Goal: Task Accomplishment & Management: Use online tool/utility

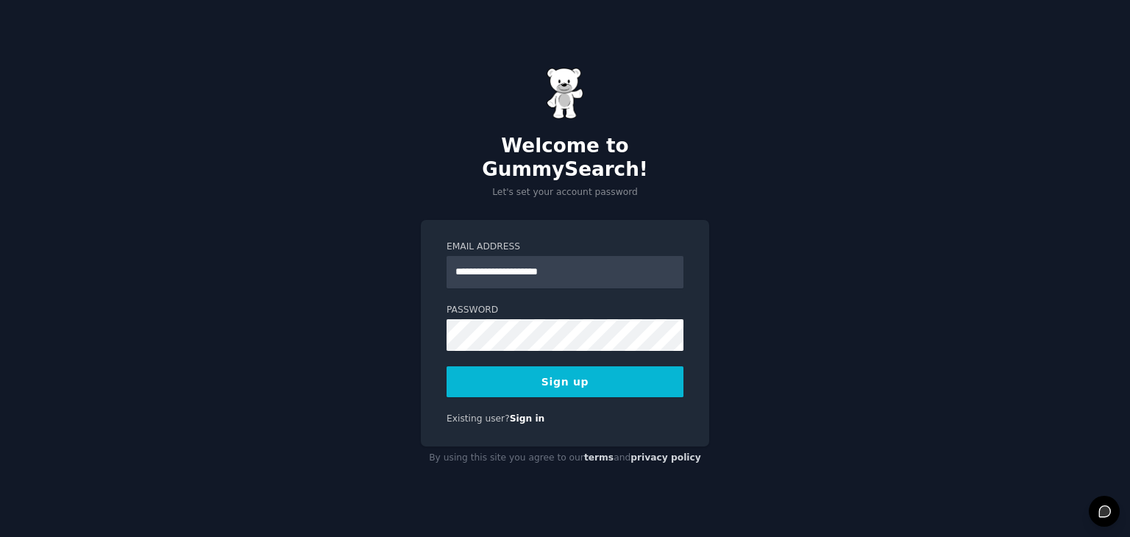
click at [599, 366] on button "Sign up" at bounding box center [564, 381] width 237 height 31
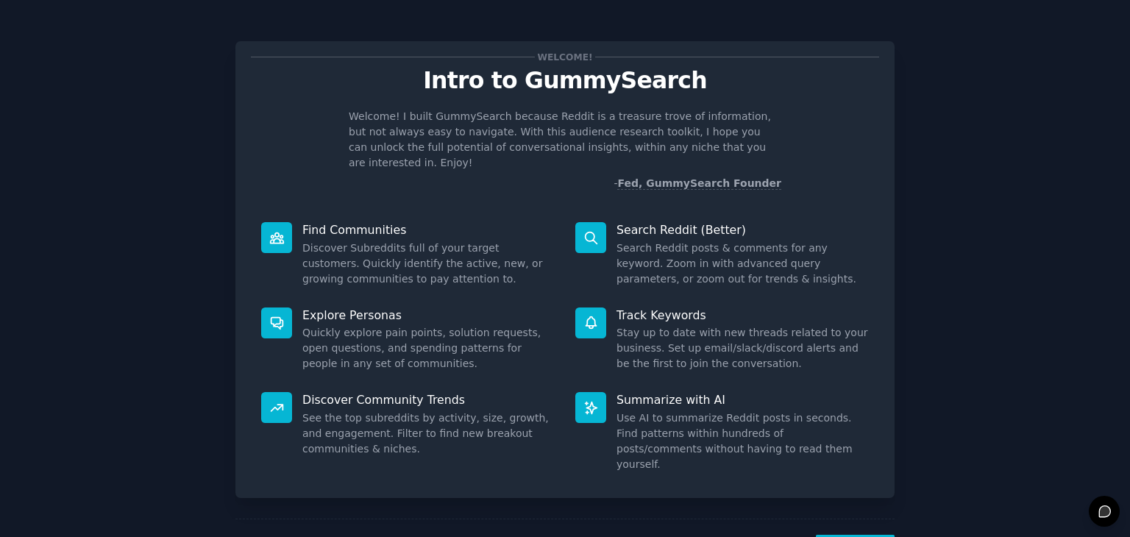
scroll to position [38, 0]
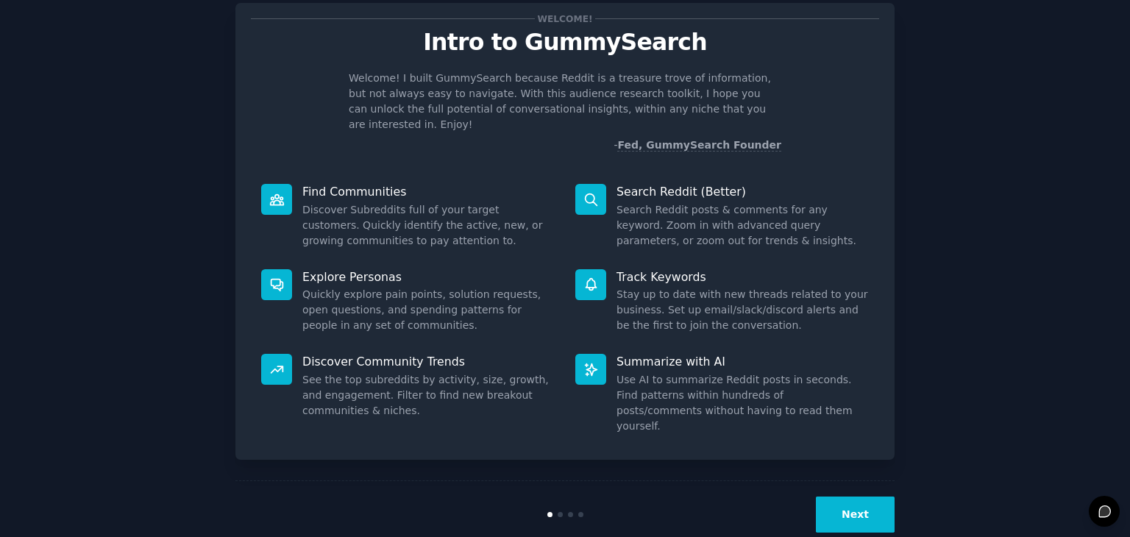
click at [828, 497] on button "Next" at bounding box center [855, 515] width 79 height 36
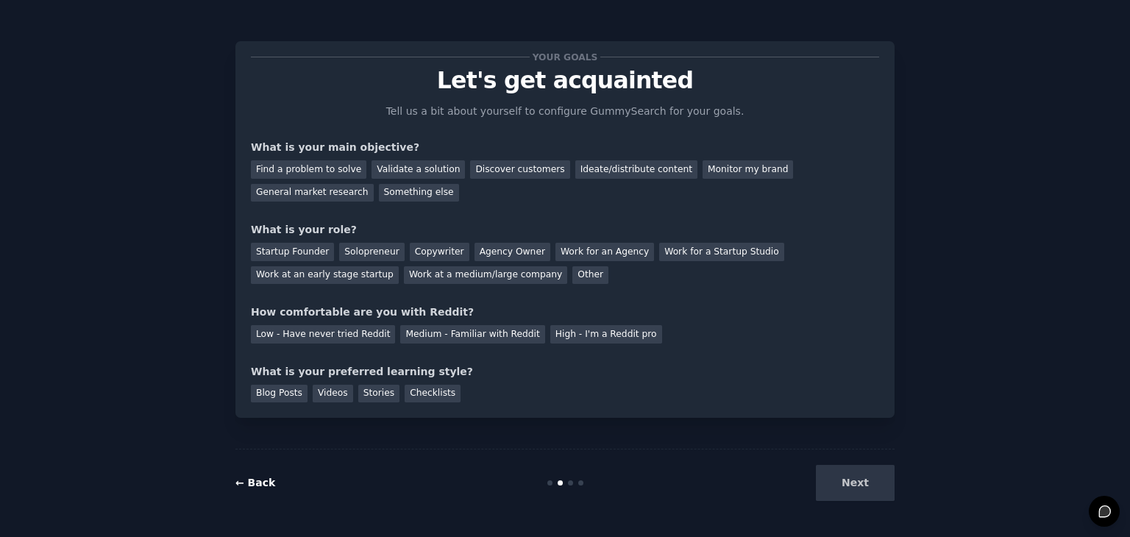
click at [244, 483] on link "← Back" at bounding box center [255, 483] width 40 height 12
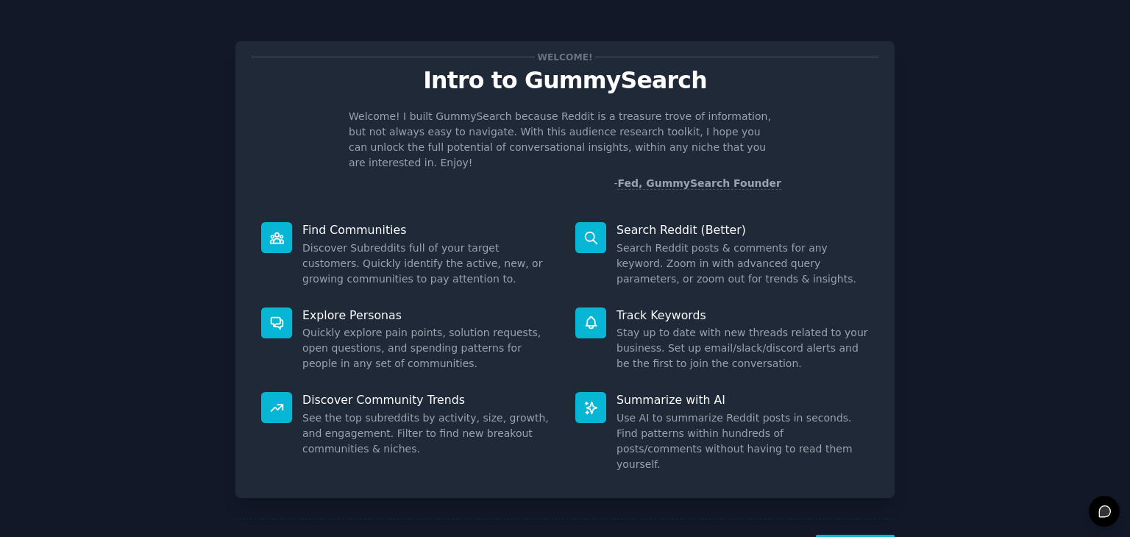
scroll to position [26, 0]
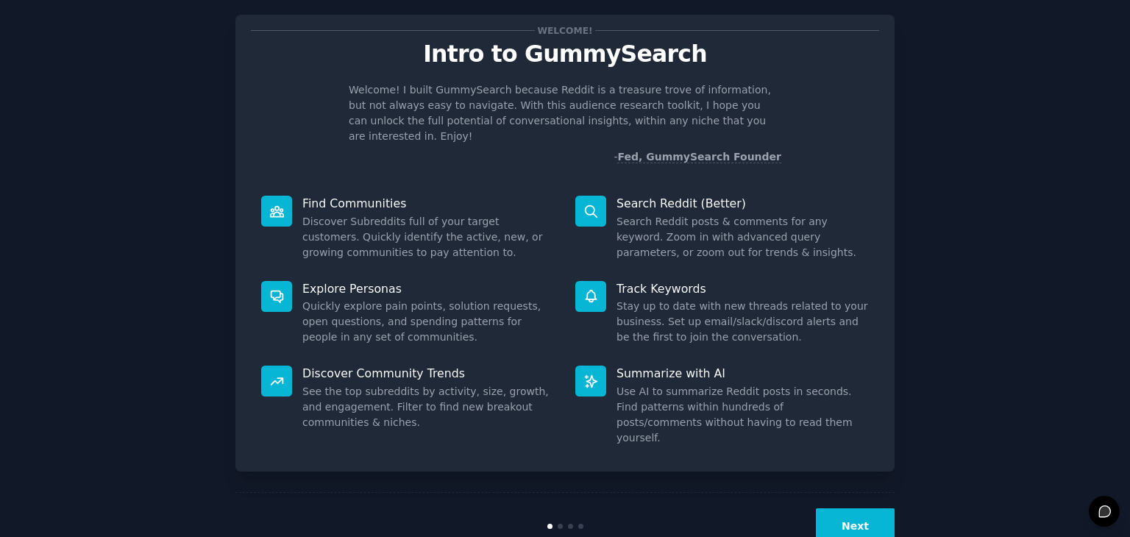
click at [833, 508] on button "Next" at bounding box center [855, 526] width 79 height 36
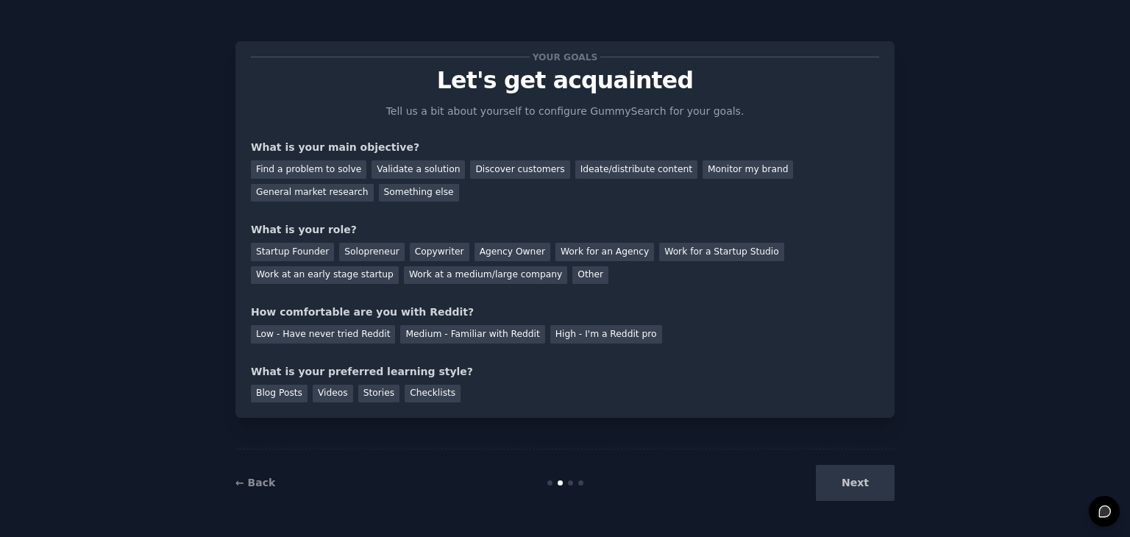
click at [833, 480] on div "Next" at bounding box center [785, 483] width 220 height 36
click at [842, 480] on div "Next" at bounding box center [785, 483] width 220 height 36
click at [313, 174] on div "Find a problem to solve" at bounding box center [308, 169] width 115 height 18
click at [423, 168] on div "Validate a solution" at bounding box center [417, 169] width 93 height 18
click at [339, 165] on div "Find a problem to solve" at bounding box center [308, 169] width 115 height 18
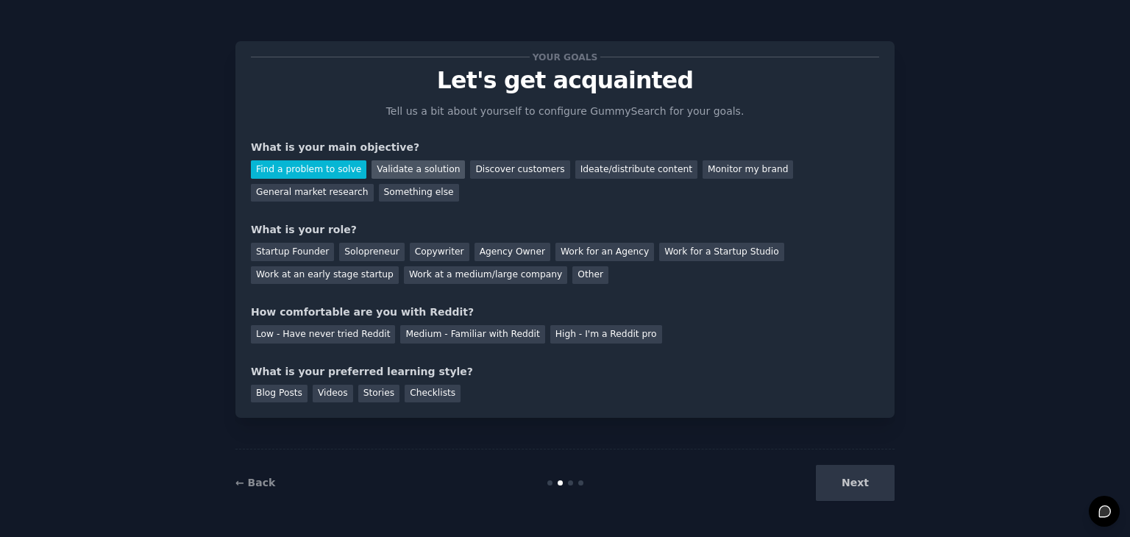
click at [409, 166] on div "Validate a solution" at bounding box center [417, 169] width 93 height 18
click at [291, 243] on div "Startup Founder" at bounding box center [292, 252] width 83 height 18
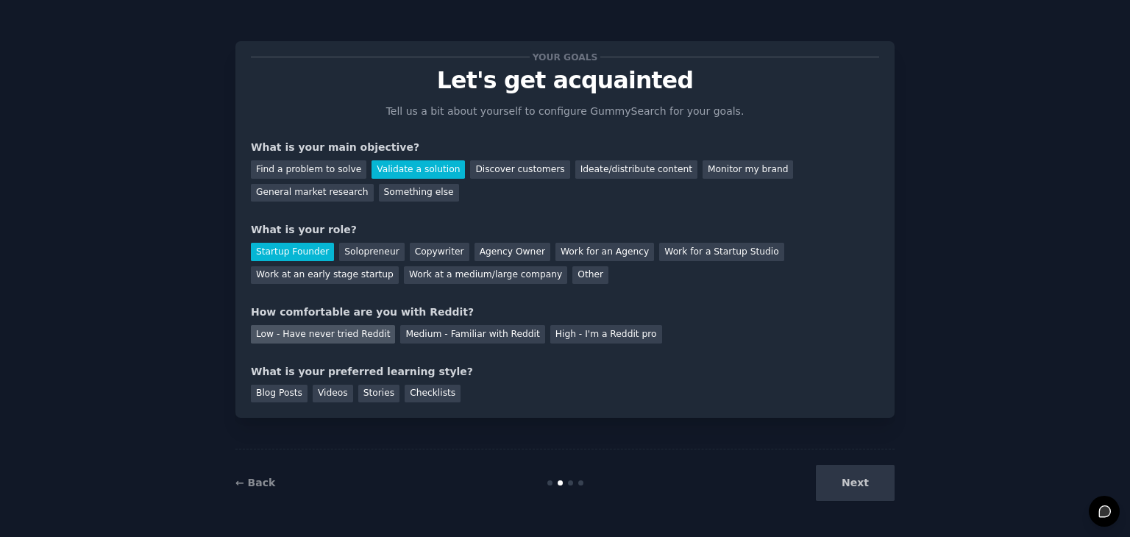
click at [346, 335] on div "Low - Have never tried Reddit" at bounding box center [323, 334] width 144 height 18
click at [315, 394] on div "Videos" at bounding box center [333, 394] width 40 height 18
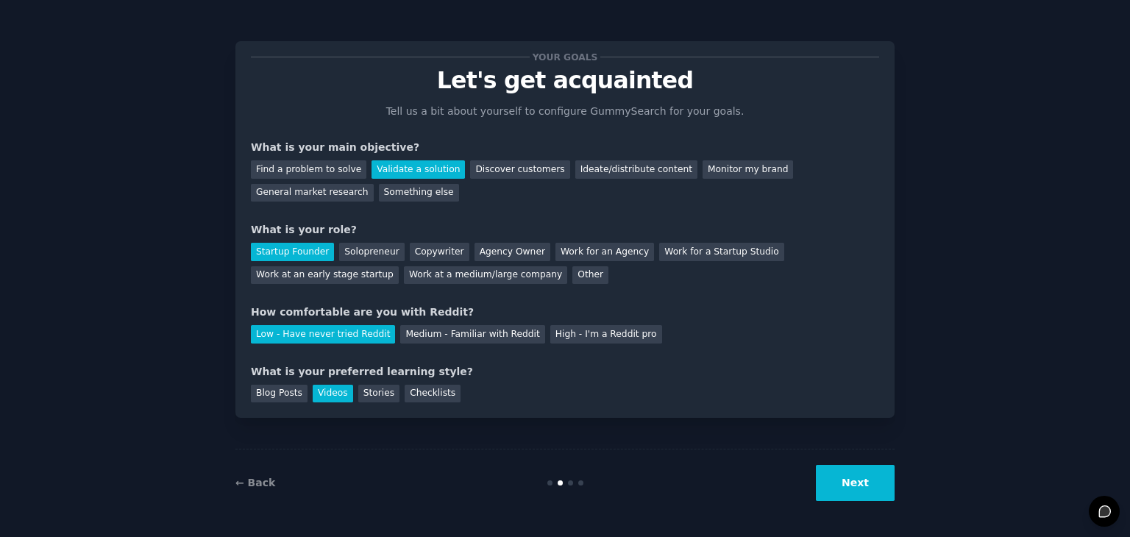
click at [852, 480] on button "Next" at bounding box center [855, 483] width 79 height 36
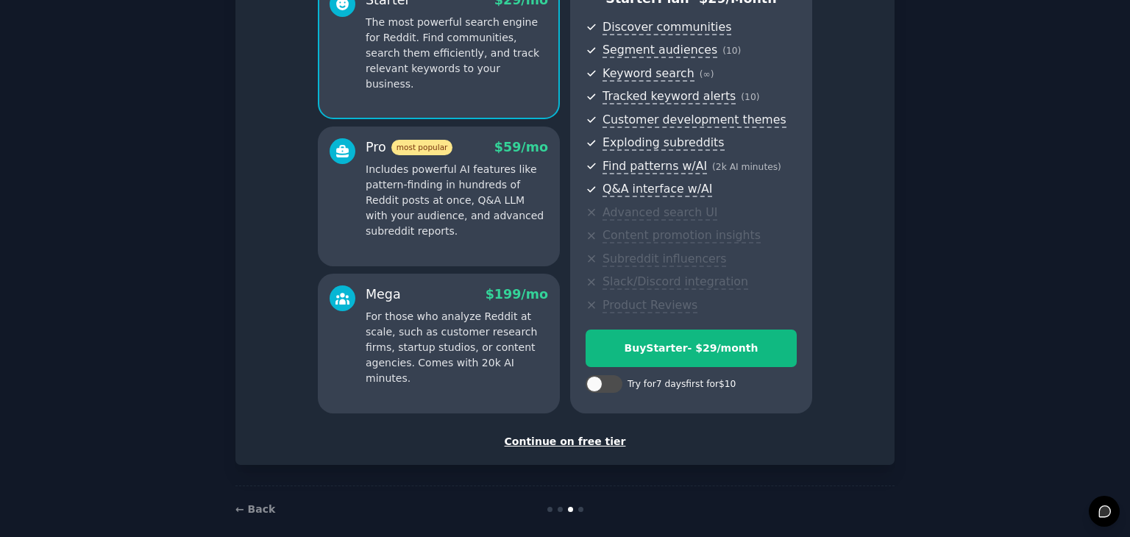
scroll to position [168, 0]
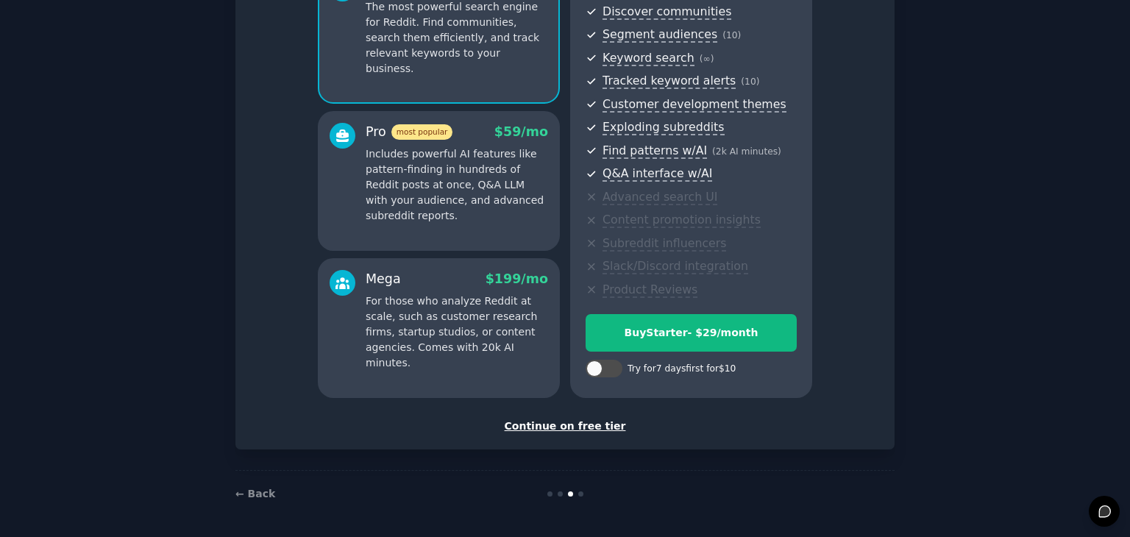
click at [559, 427] on div "Continue on free tier" at bounding box center [565, 426] width 628 height 15
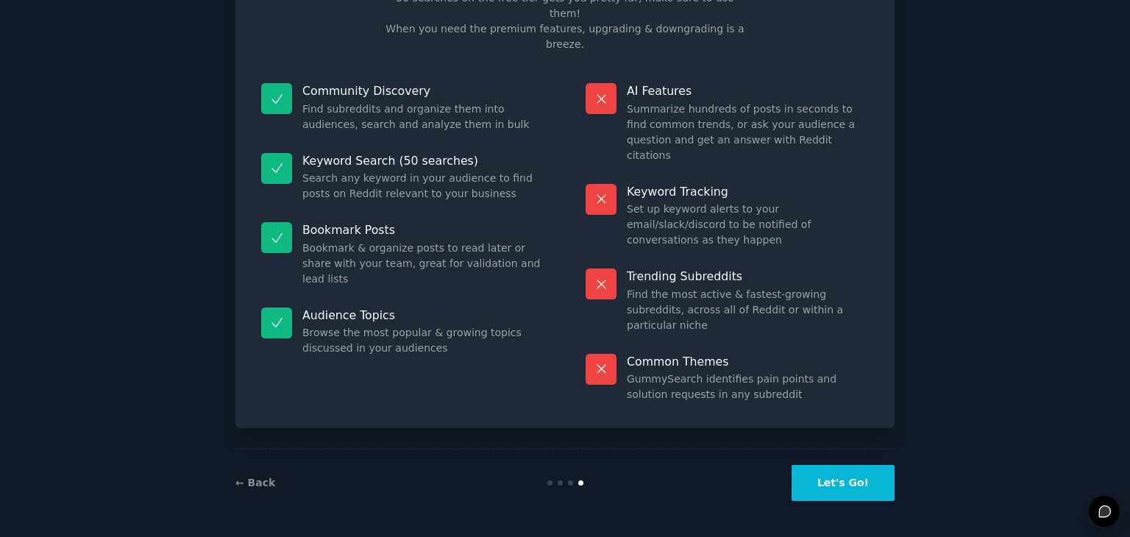
scroll to position [35, 0]
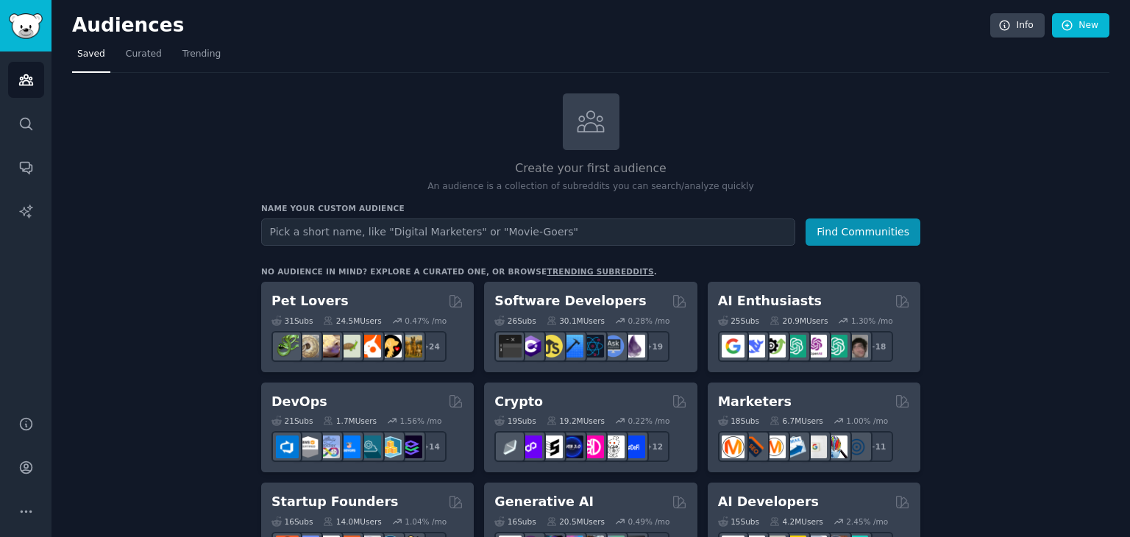
click at [541, 227] on input "text" at bounding box center [528, 231] width 534 height 27
click at [408, 235] on input "text" at bounding box center [528, 231] width 534 height 27
type input "i need an app for agriculture"
click at [805, 218] on button "Find Communities" at bounding box center [862, 231] width 115 height 27
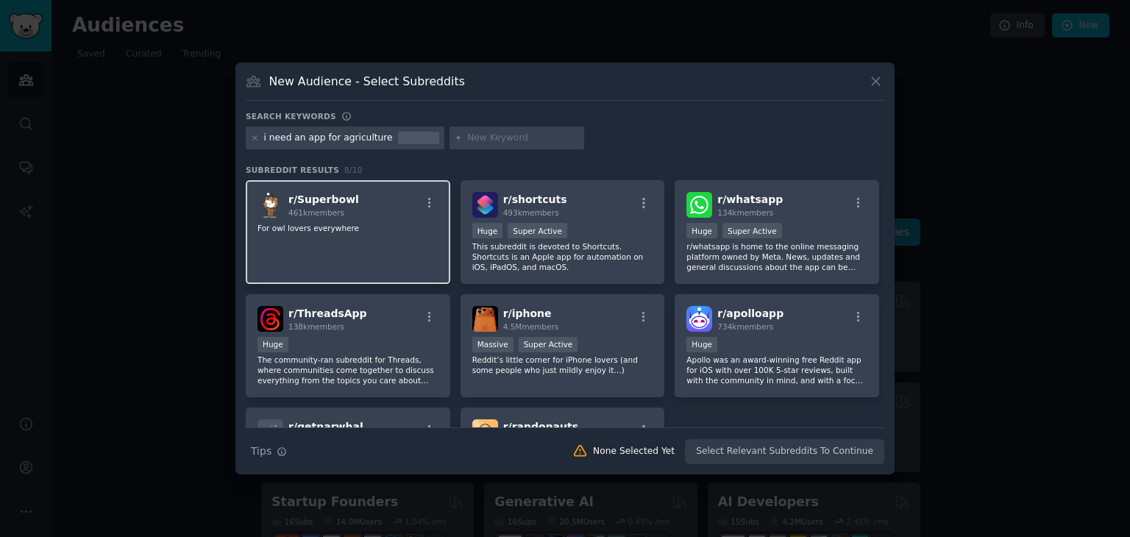
click at [398, 243] on div "r/ Superbowl 461k members For owl lovers everywhere" at bounding box center [348, 232] width 204 height 104
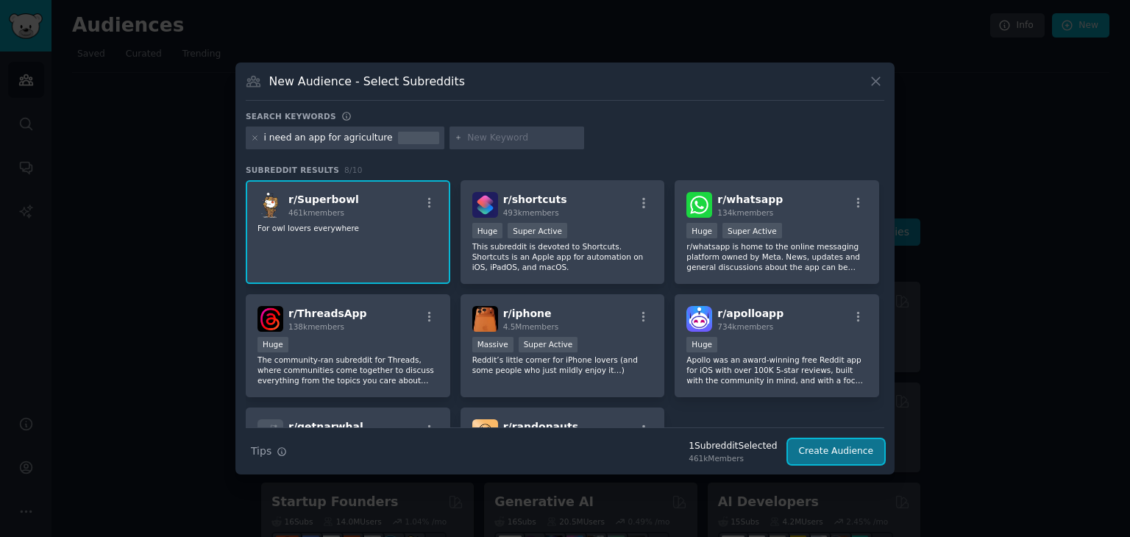
click at [861, 457] on button "Create Audience" at bounding box center [836, 451] width 97 height 25
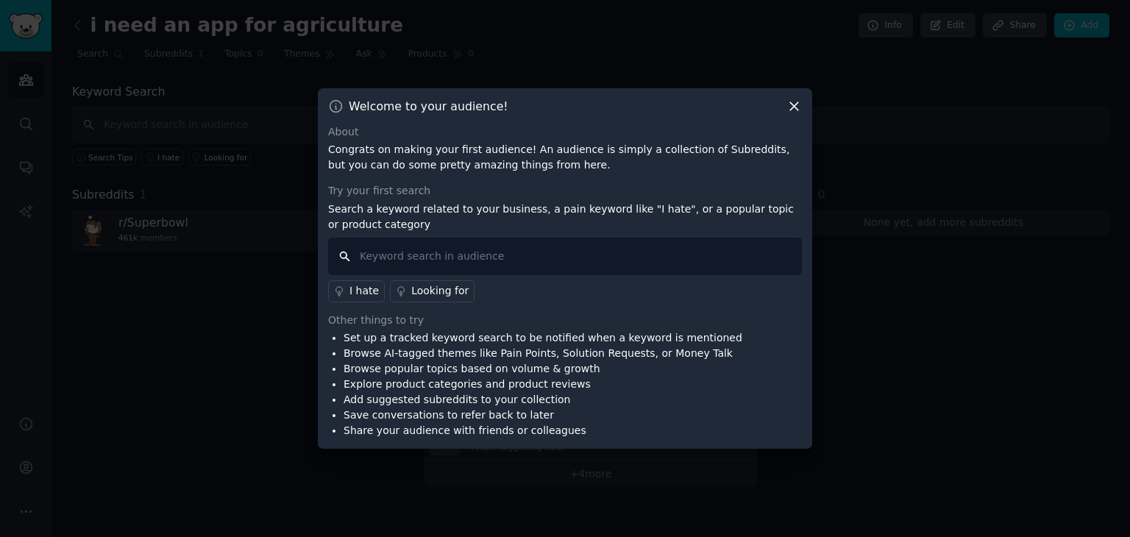
click at [580, 255] on input "text" at bounding box center [565, 257] width 474 height 38
type input "agriculture"
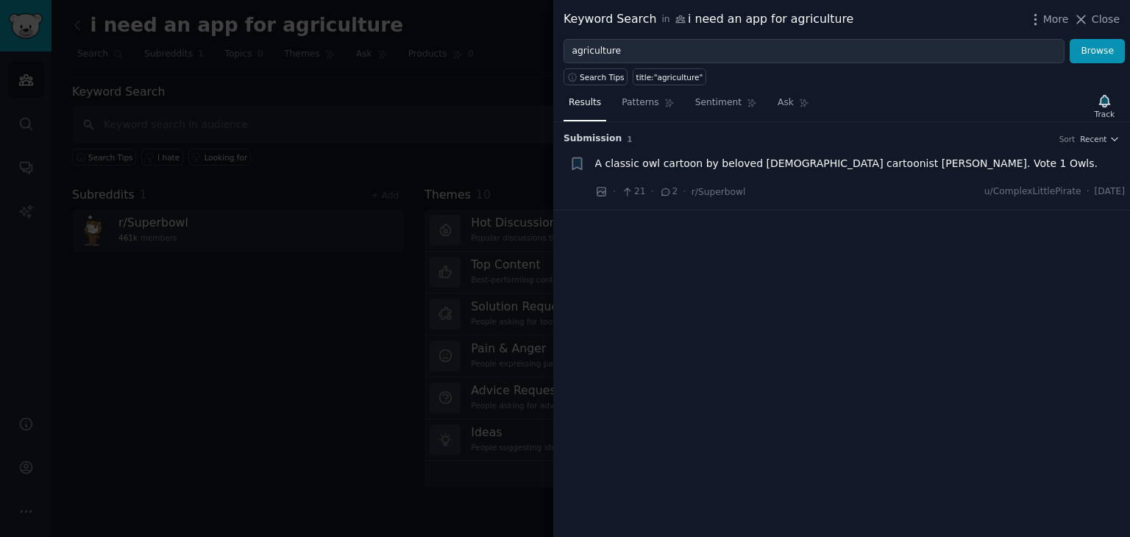
click at [802, 162] on span "A classic owl cartoon by beloved [DEMOGRAPHIC_DATA] cartoonist [PERSON_NAME]. V…" at bounding box center [846, 163] width 503 height 15
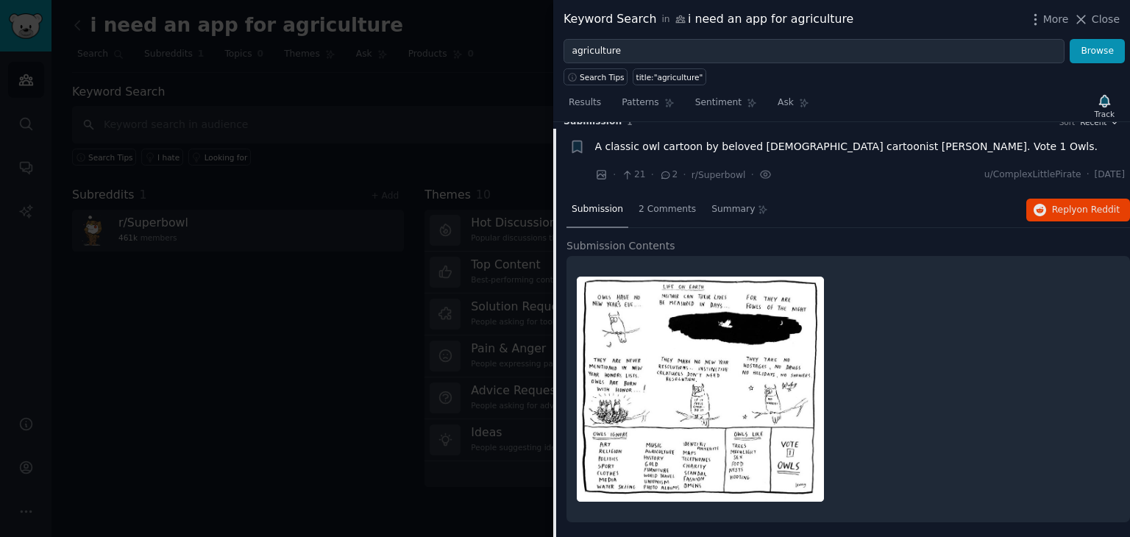
click at [503, 122] on div at bounding box center [565, 268] width 1130 height 537
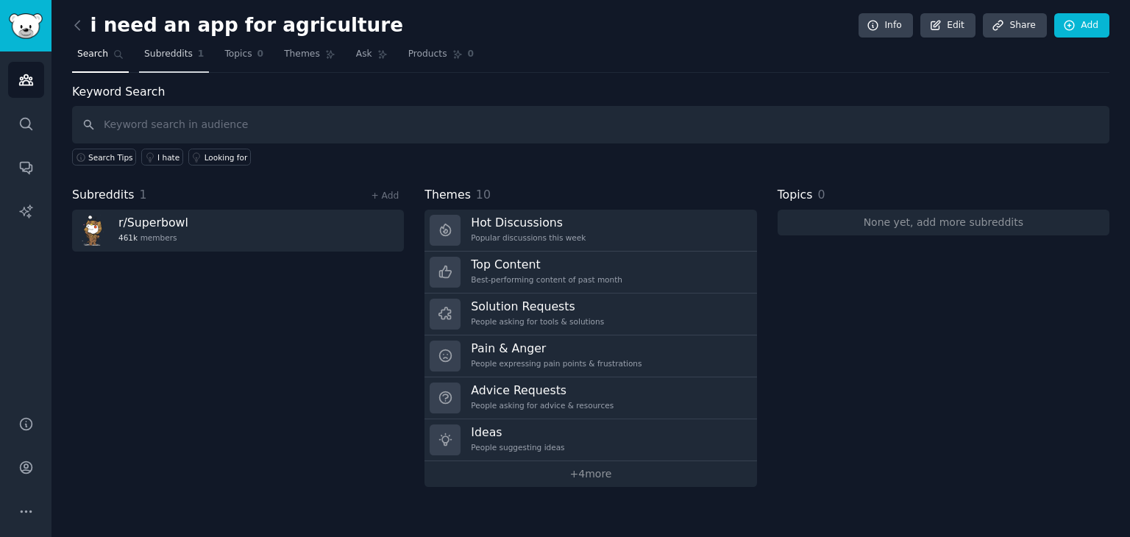
click at [171, 51] on span "Subreddits" at bounding box center [168, 54] width 49 height 13
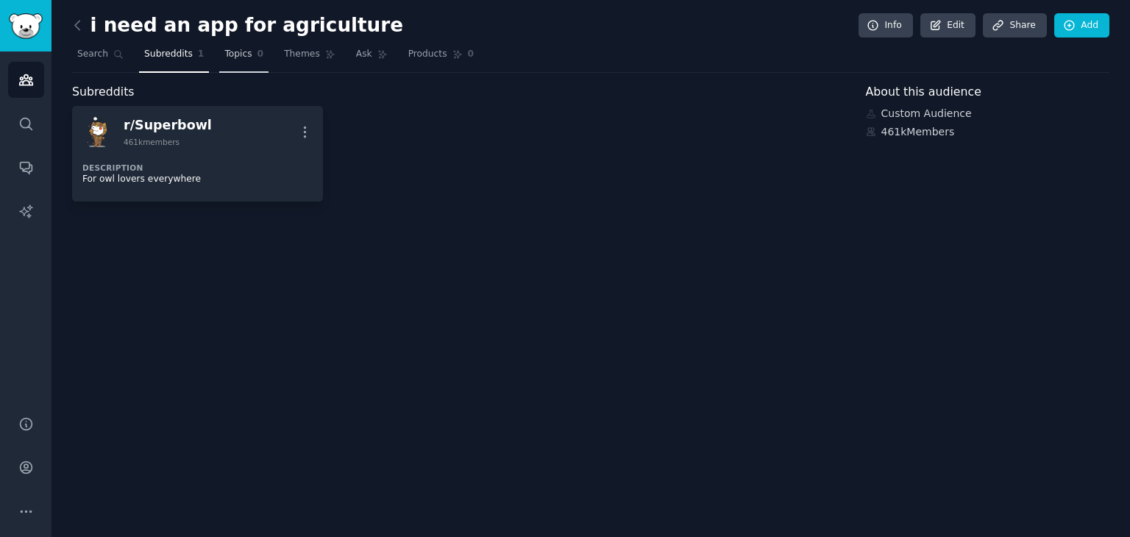
click at [236, 44] on link "Topics 0" at bounding box center [243, 58] width 49 height 30
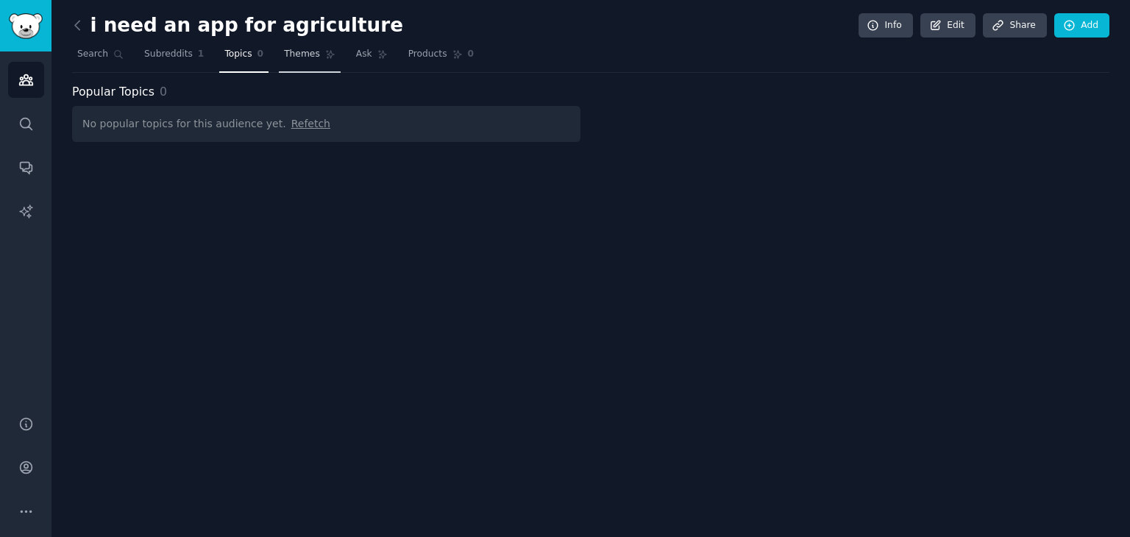
click at [304, 61] on link "Themes" at bounding box center [310, 58] width 62 height 30
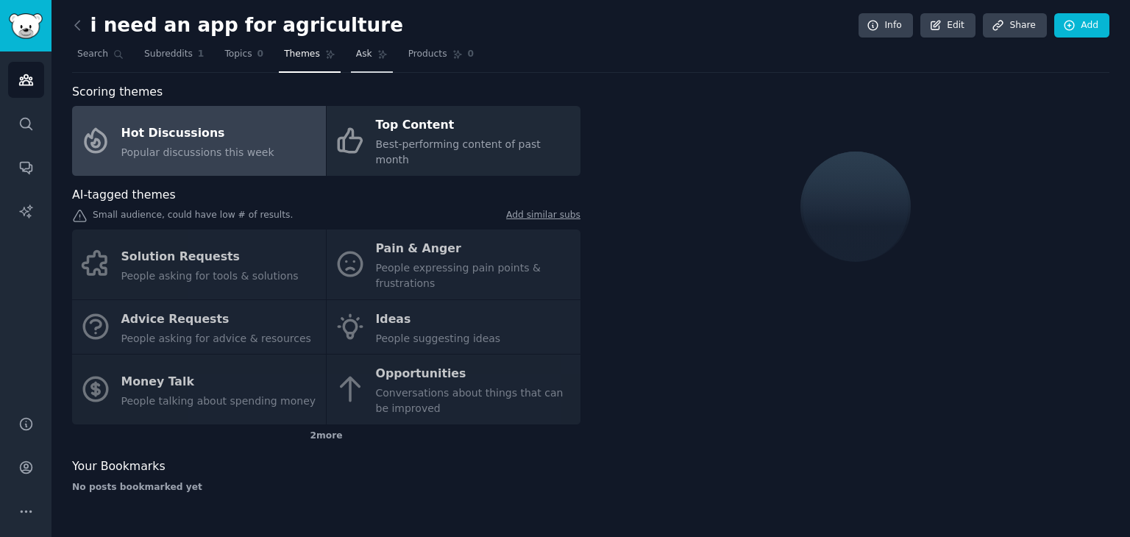
click at [356, 54] on span "Ask" at bounding box center [364, 54] width 16 height 13
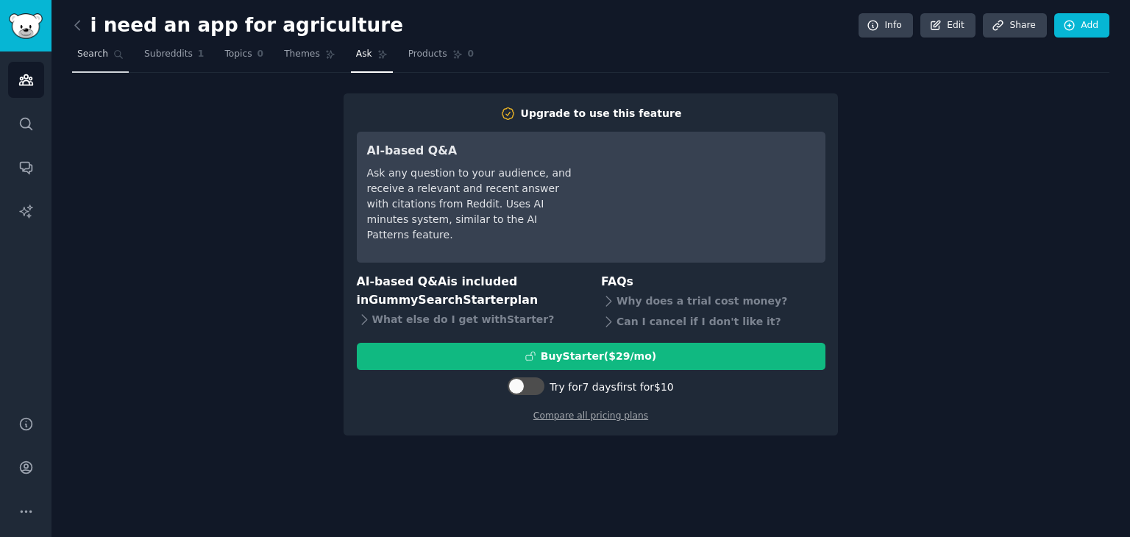
click at [107, 49] on link "Search" at bounding box center [100, 58] width 57 height 30
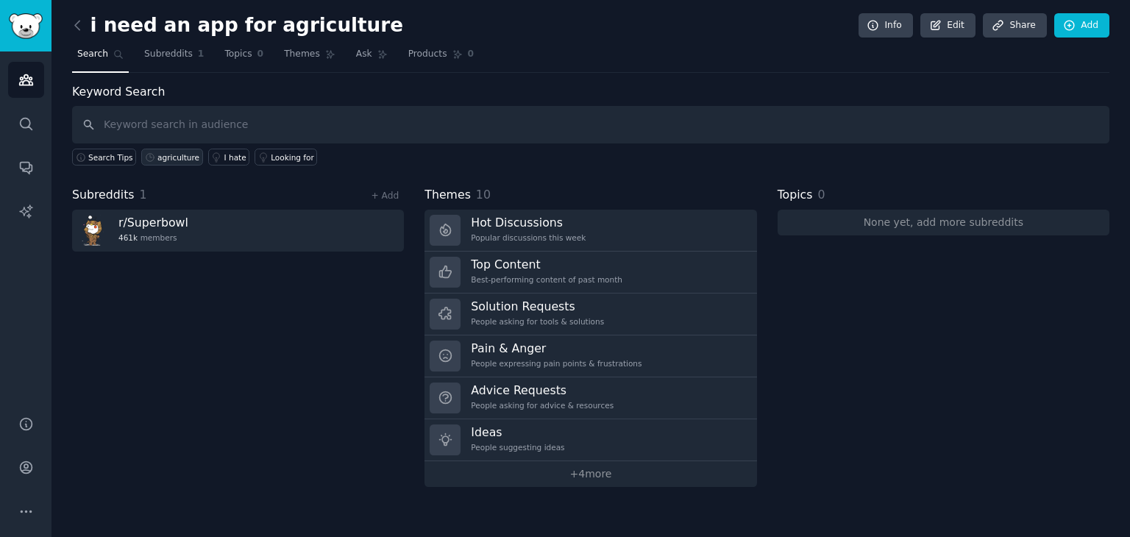
click at [169, 157] on div "agriculture" at bounding box center [178, 157] width 42 height 10
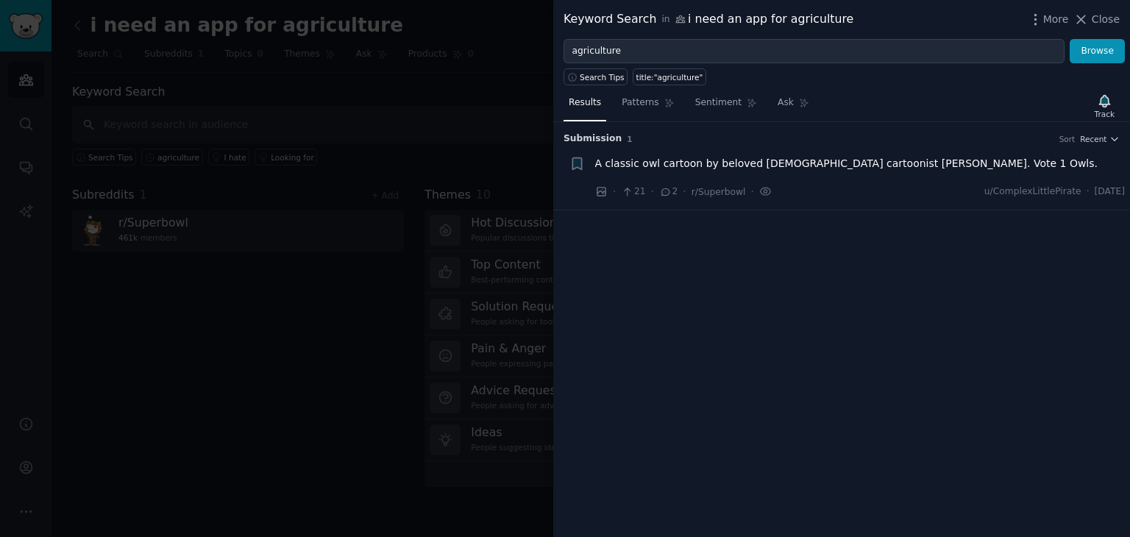
click at [241, 344] on div at bounding box center [565, 268] width 1130 height 537
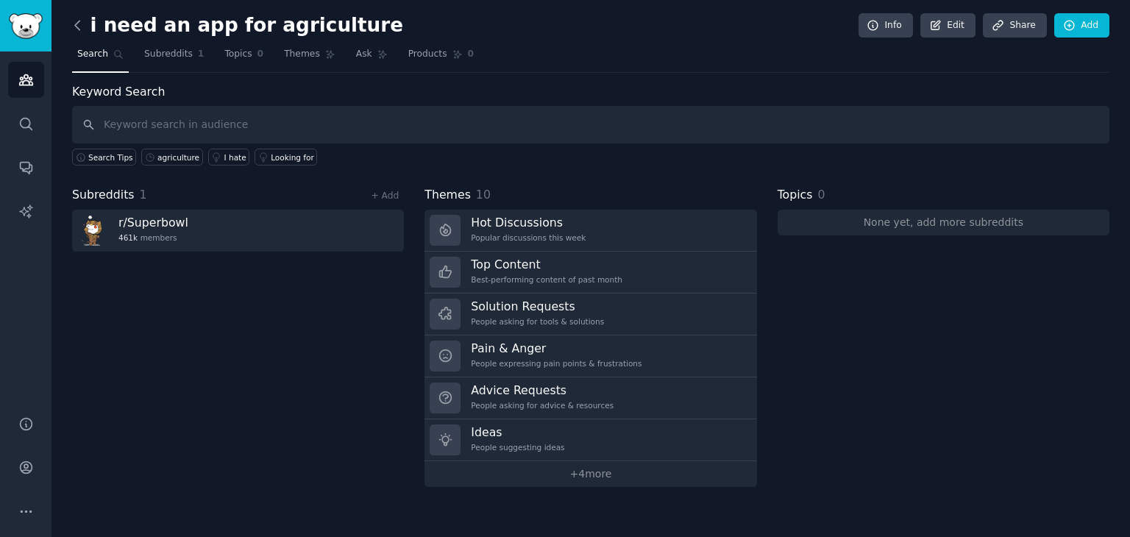
click at [74, 24] on icon at bounding box center [77, 25] width 15 height 15
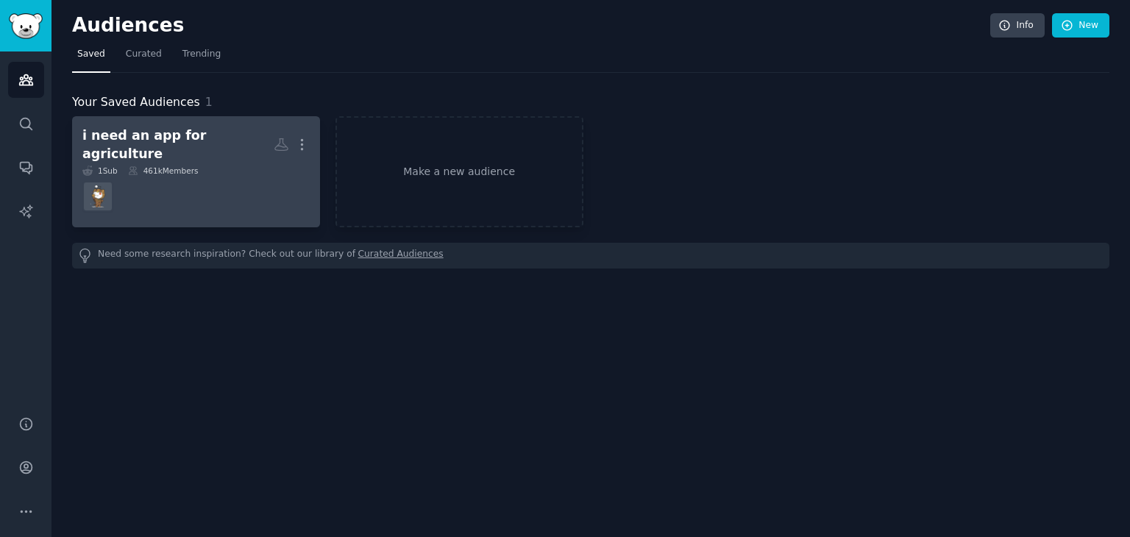
click at [198, 145] on div "i need an app for agriculture" at bounding box center [177, 145] width 191 height 36
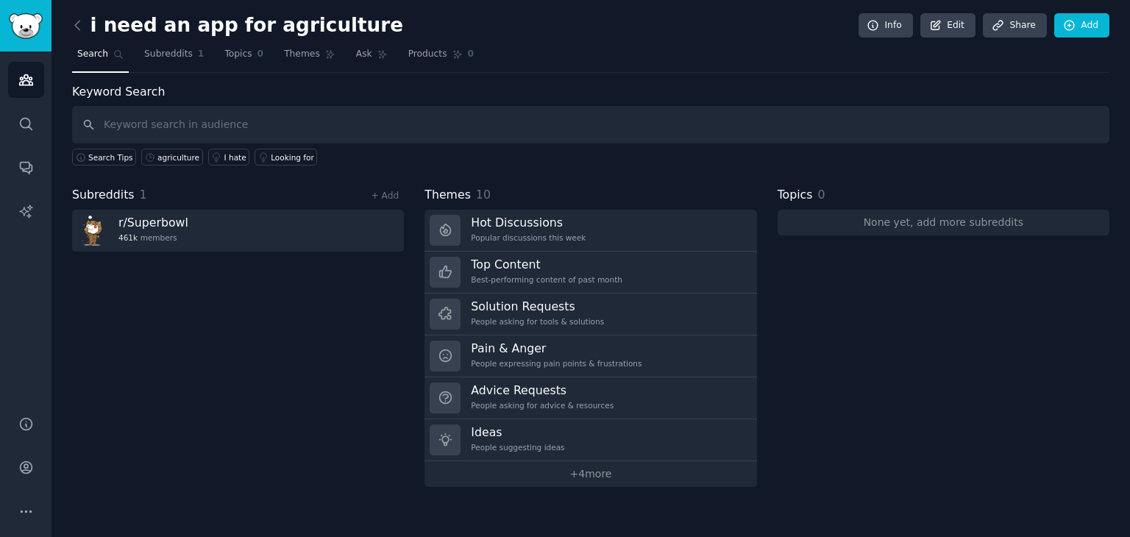
click at [71, 28] on div "i need an app for agriculture Info Edit Share Add Search Subreddits 1 Topics 0 …" at bounding box center [590, 268] width 1078 height 537
click at [157, 60] on span "Subreddits" at bounding box center [168, 54] width 49 height 13
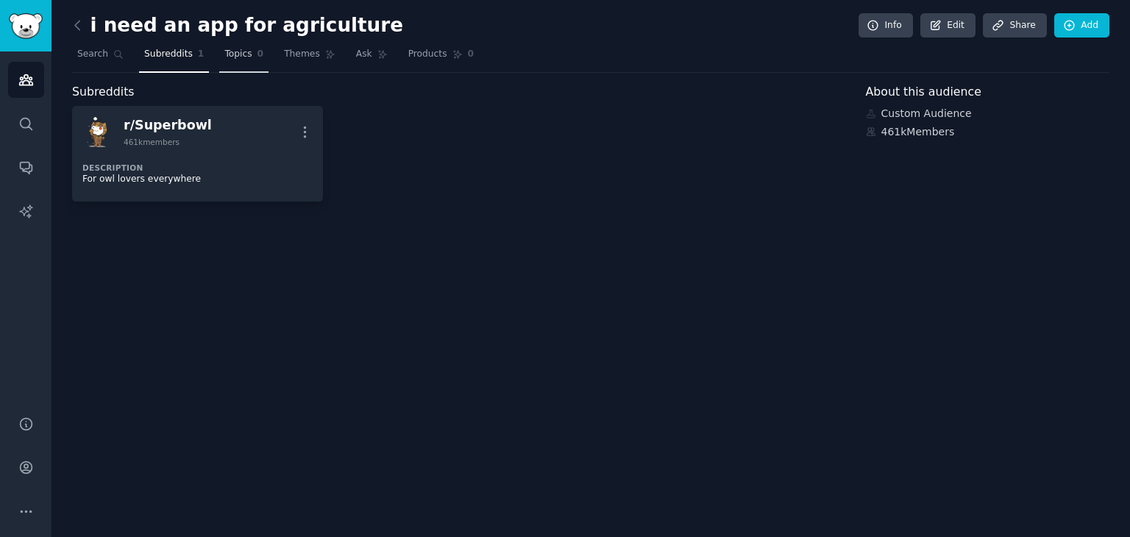
click at [229, 48] on span "Topics" at bounding box center [237, 54] width 27 height 13
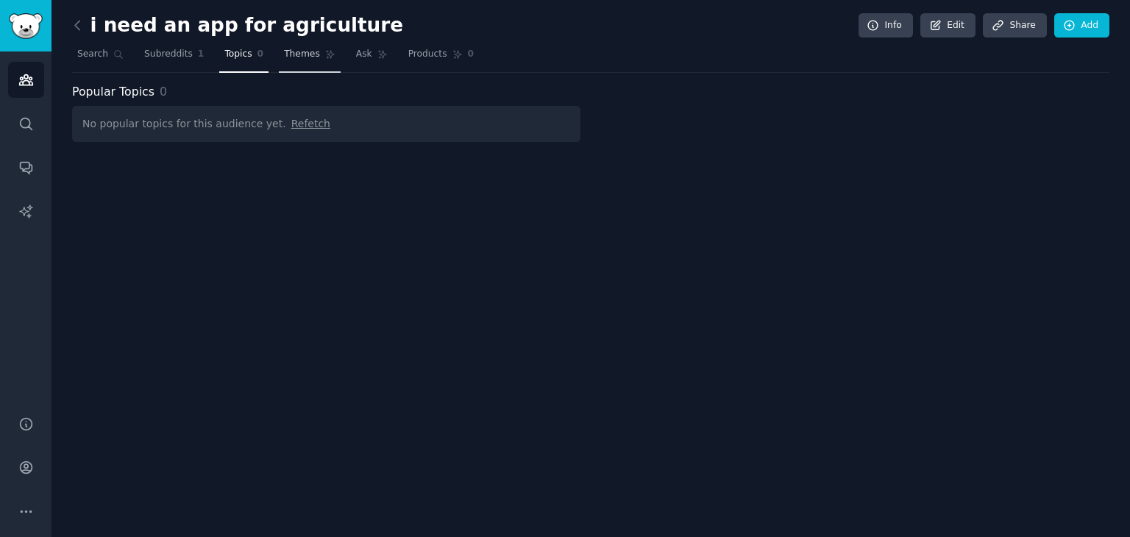
click at [281, 43] on link "Themes" at bounding box center [310, 58] width 62 height 30
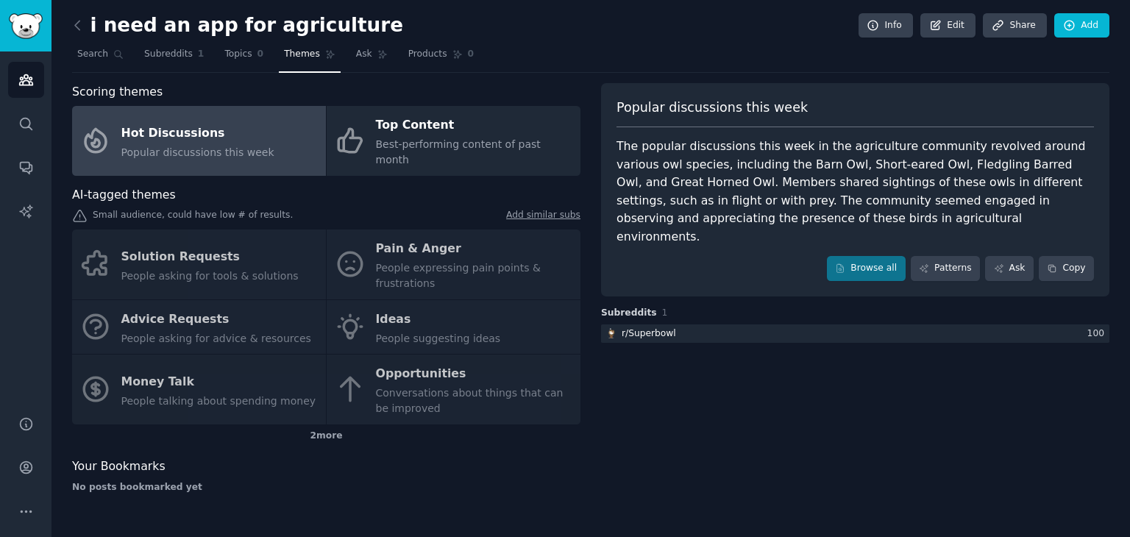
click at [86, 26] on link at bounding box center [81, 26] width 18 height 24
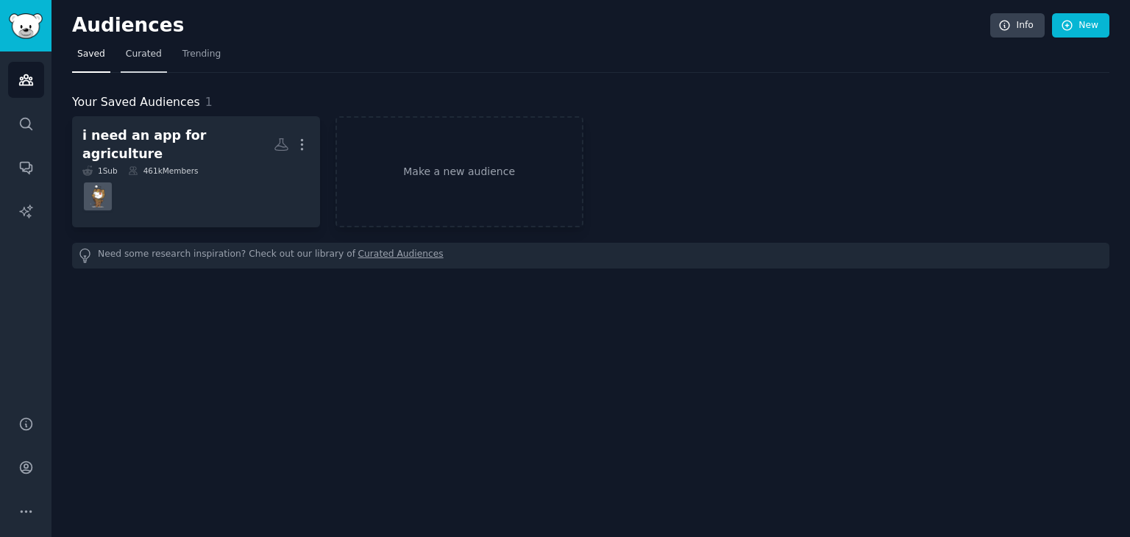
click at [134, 65] on link "Curated" at bounding box center [144, 58] width 46 height 30
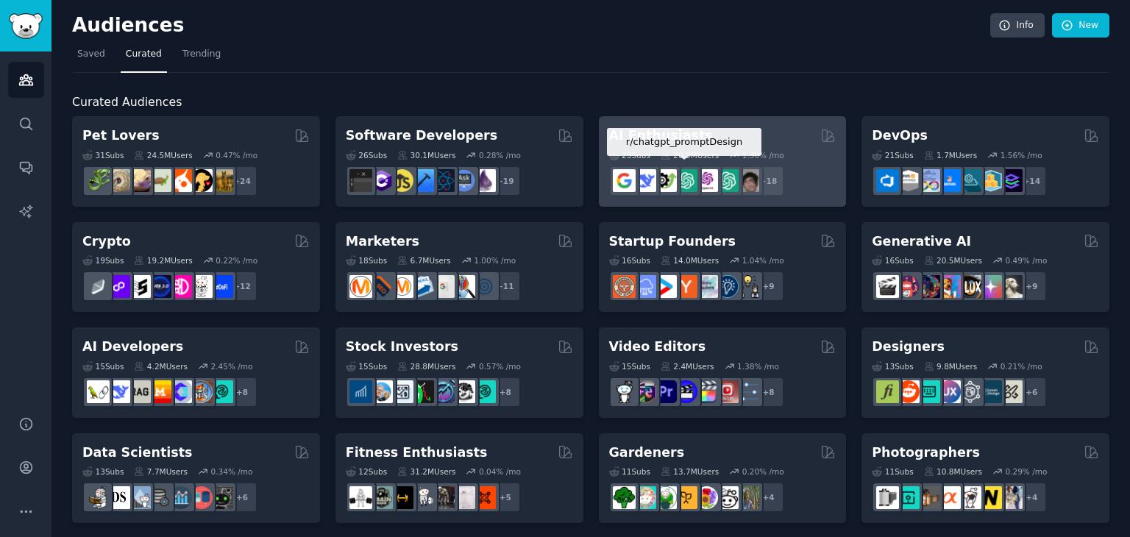
click at [682, 171] on img at bounding box center [686, 180] width 23 height 23
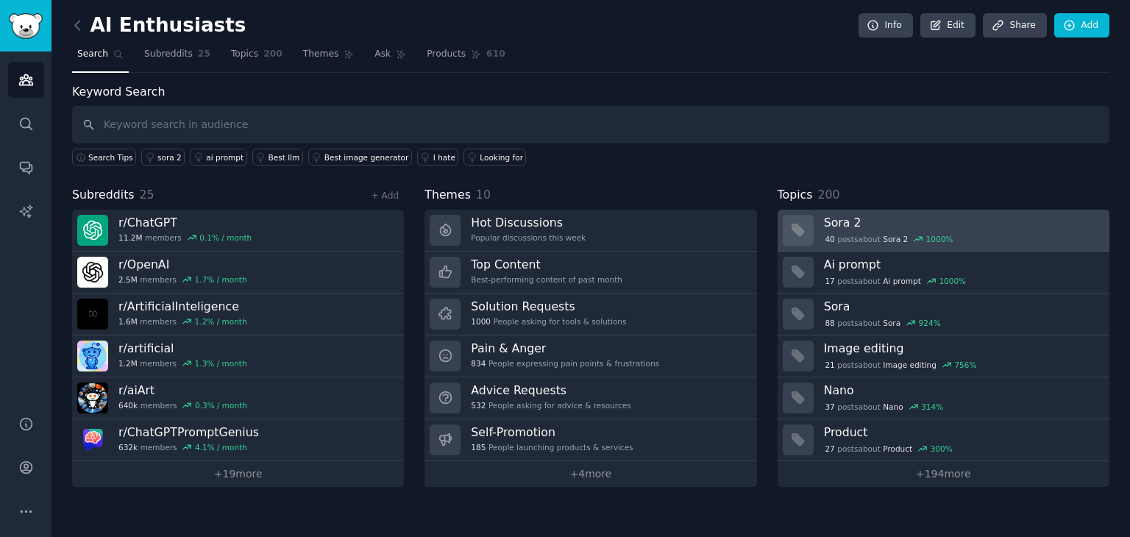
click at [853, 233] on div "40 post s about Sora 2 1000 %" at bounding box center [889, 238] width 130 height 13
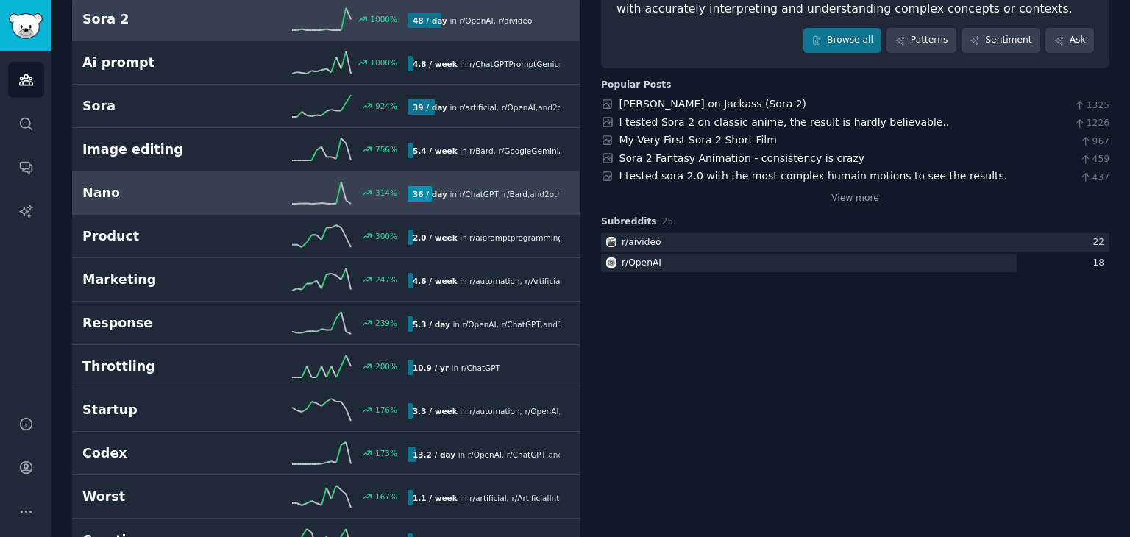
scroll to position [149, 0]
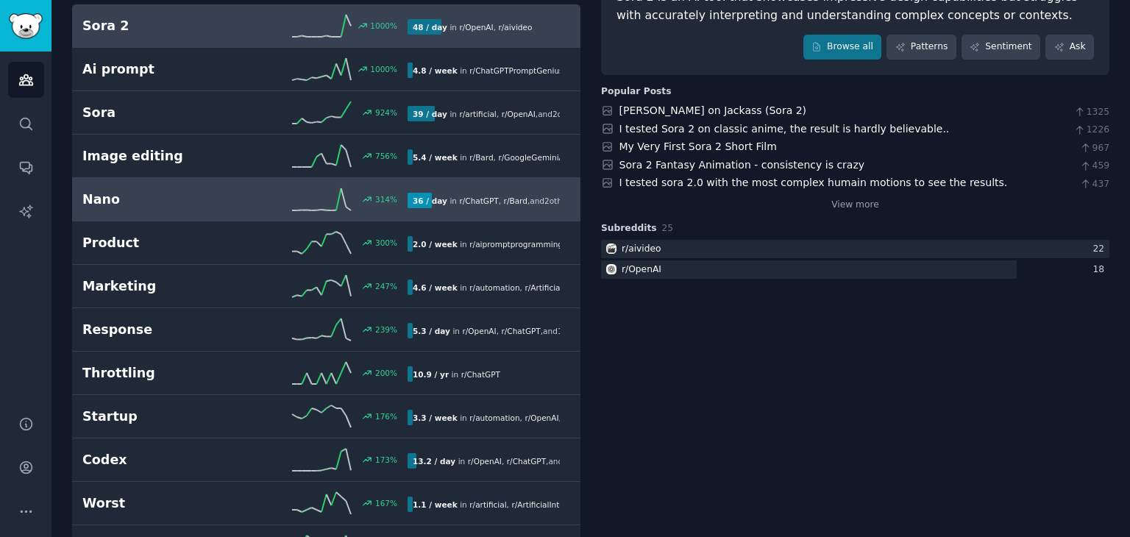
click at [403, 202] on div "314 %" at bounding box center [326, 199] width 163 height 22
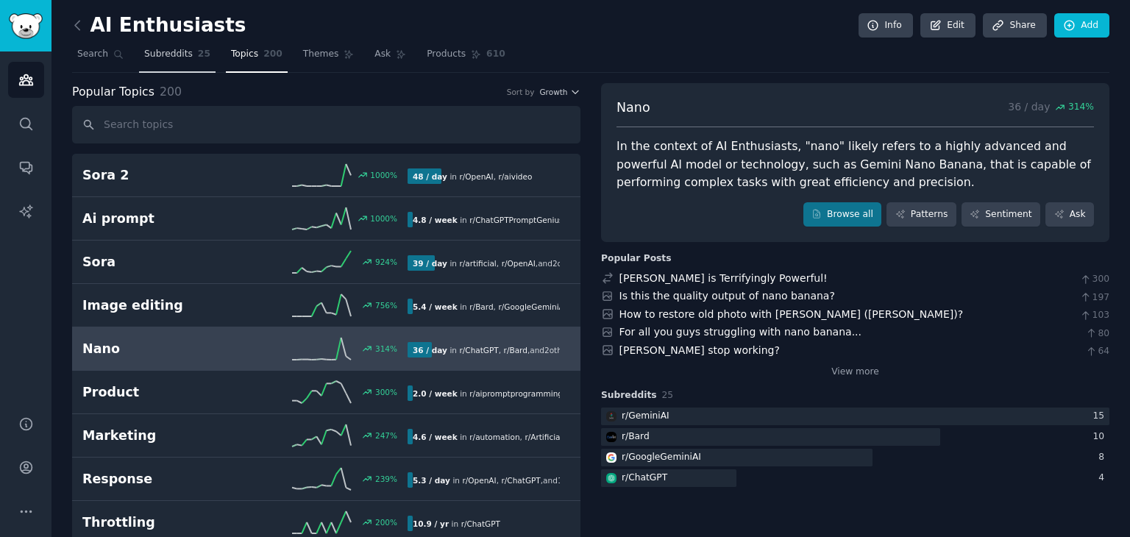
click at [171, 51] on span "Subreddits" at bounding box center [168, 54] width 49 height 13
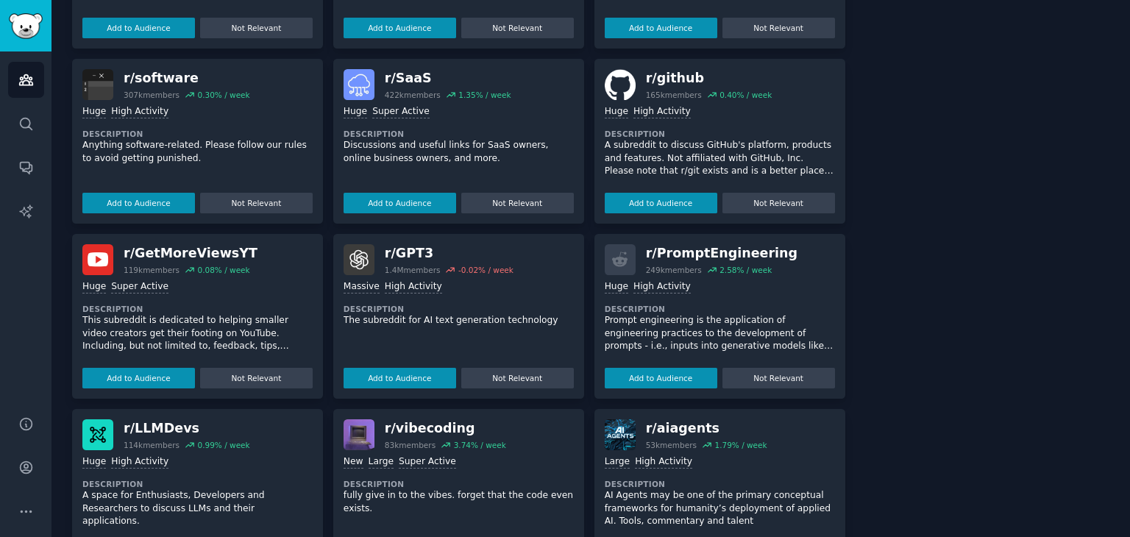
scroll to position [1589, 0]
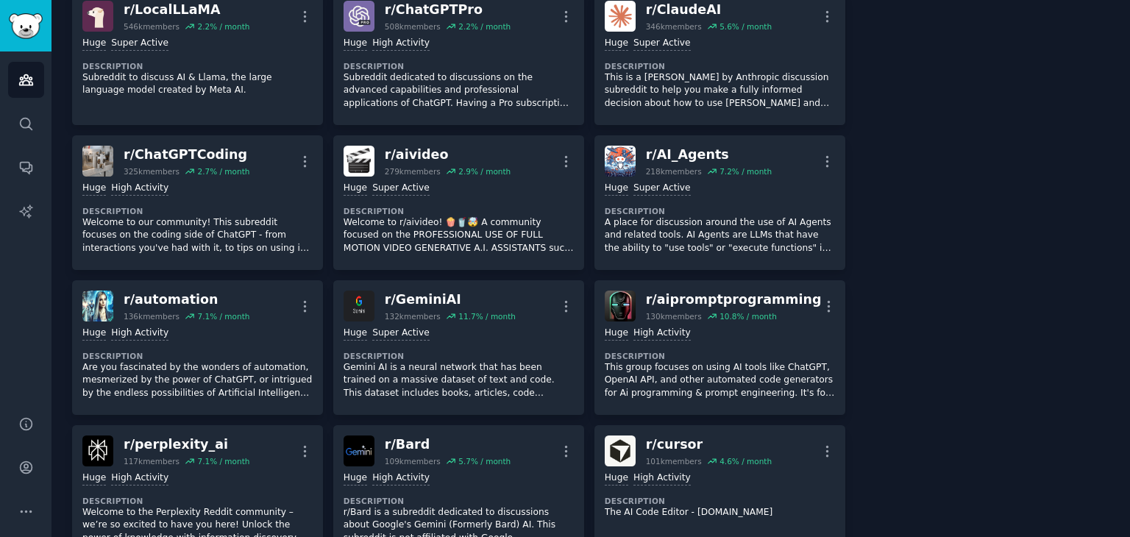
scroll to position [0, 0]
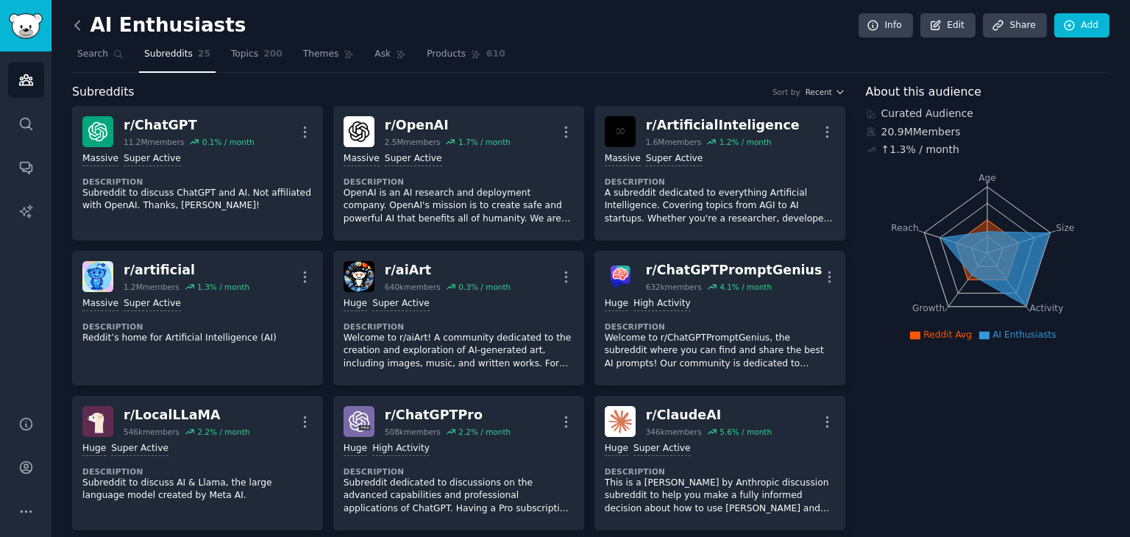
click at [79, 24] on icon at bounding box center [77, 25] width 15 height 15
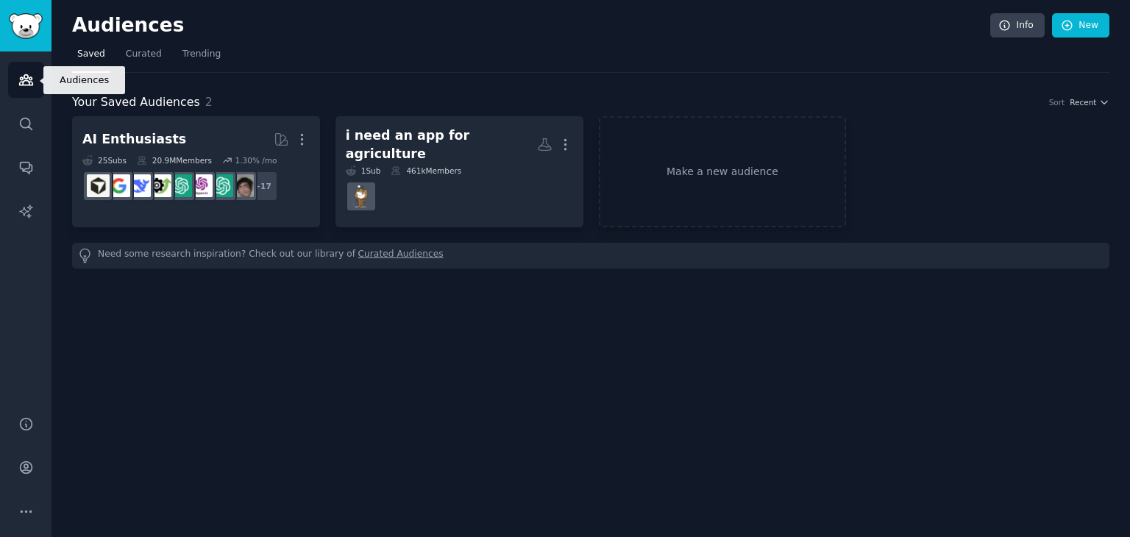
click at [21, 85] on icon "Sidebar" at bounding box center [25, 80] width 13 height 10
click at [24, 89] on link "Audiences" at bounding box center [26, 80] width 36 height 36
click at [24, 88] on link "Audiences" at bounding box center [26, 80] width 36 height 36
click at [138, 54] on span "Curated" at bounding box center [144, 54] width 36 height 13
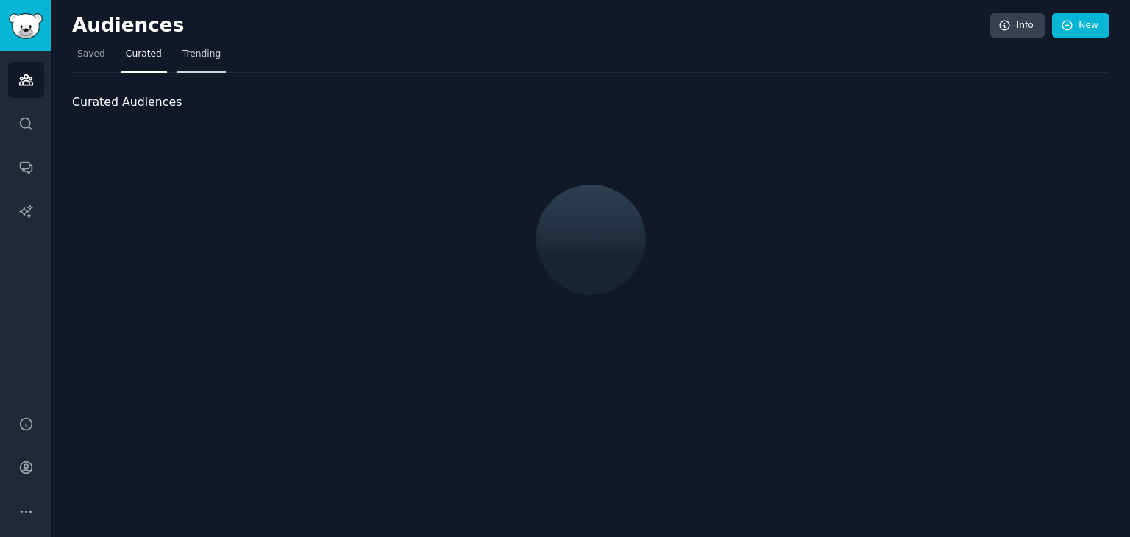
click at [203, 54] on span "Trending" at bounding box center [201, 54] width 38 height 13
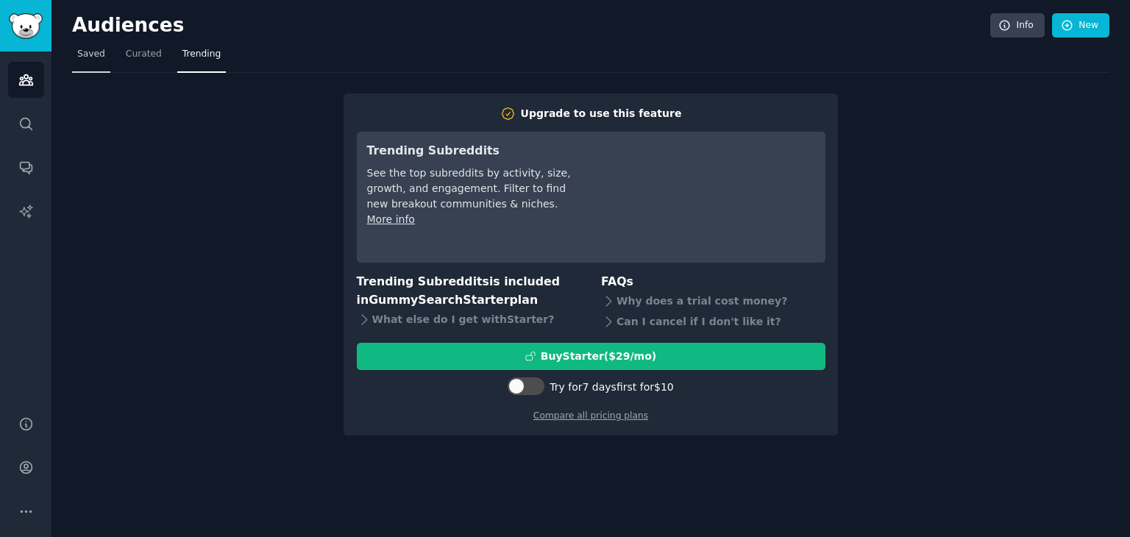
click at [84, 57] on span "Saved" at bounding box center [91, 54] width 28 height 13
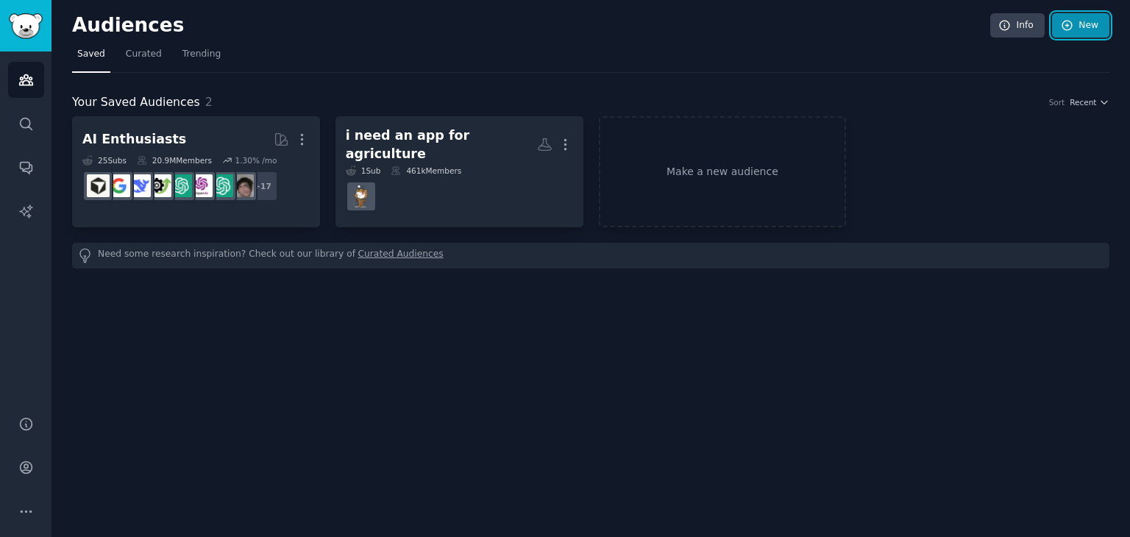
click at [1097, 29] on link "New" at bounding box center [1080, 25] width 57 height 25
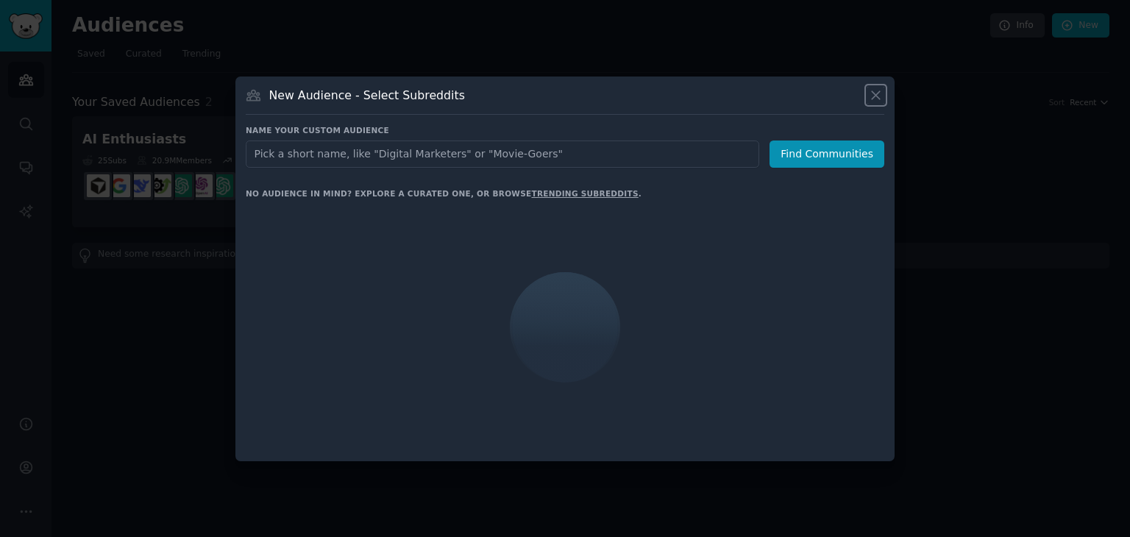
click at [876, 92] on icon at bounding box center [875, 95] width 15 height 15
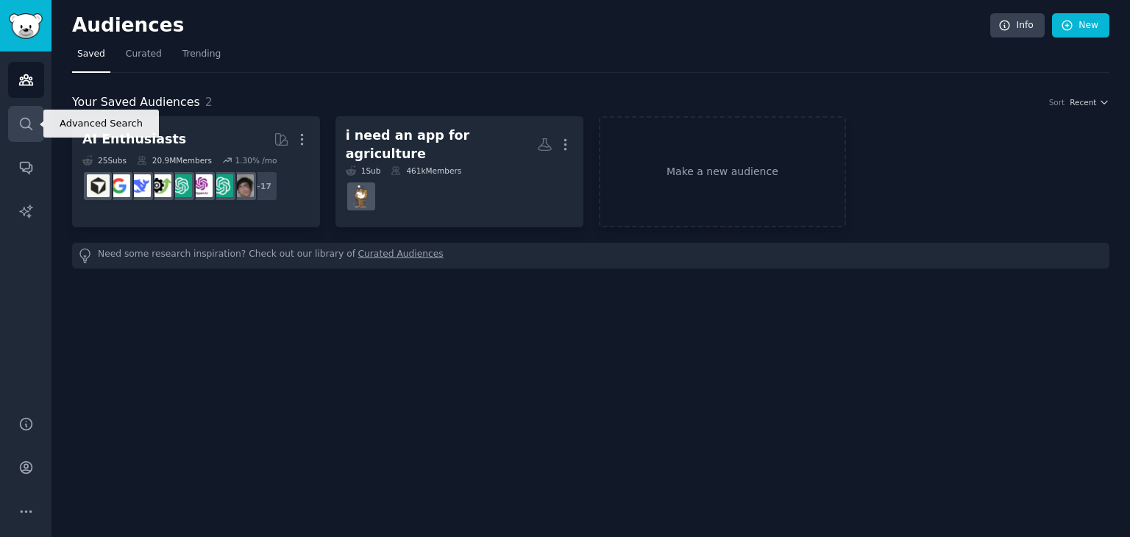
click at [26, 127] on icon "Sidebar" at bounding box center [25, 123] width 15 height 15
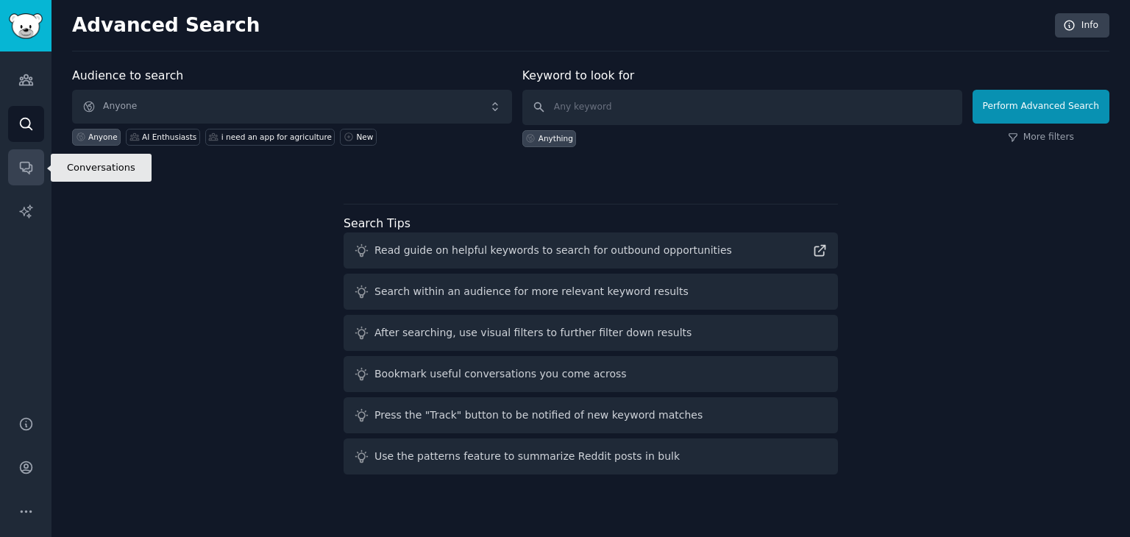
click at [37, 166] on link "Conversations" at bounding box center [26, 167] width 36 height 36
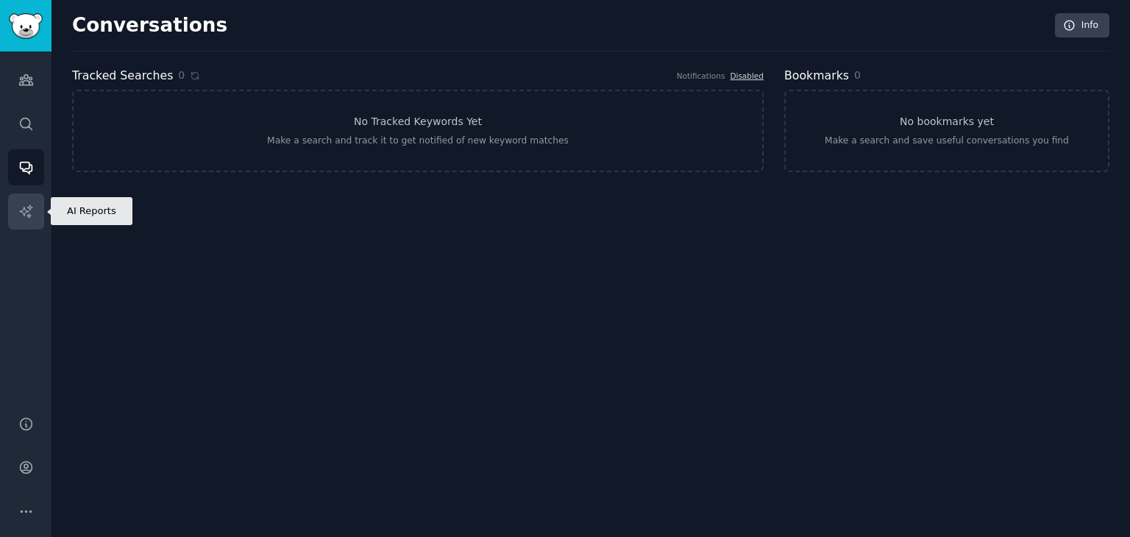
click at [15, 222] on link "AI Reports" at bounding box center [26, 211] width 36 height 36
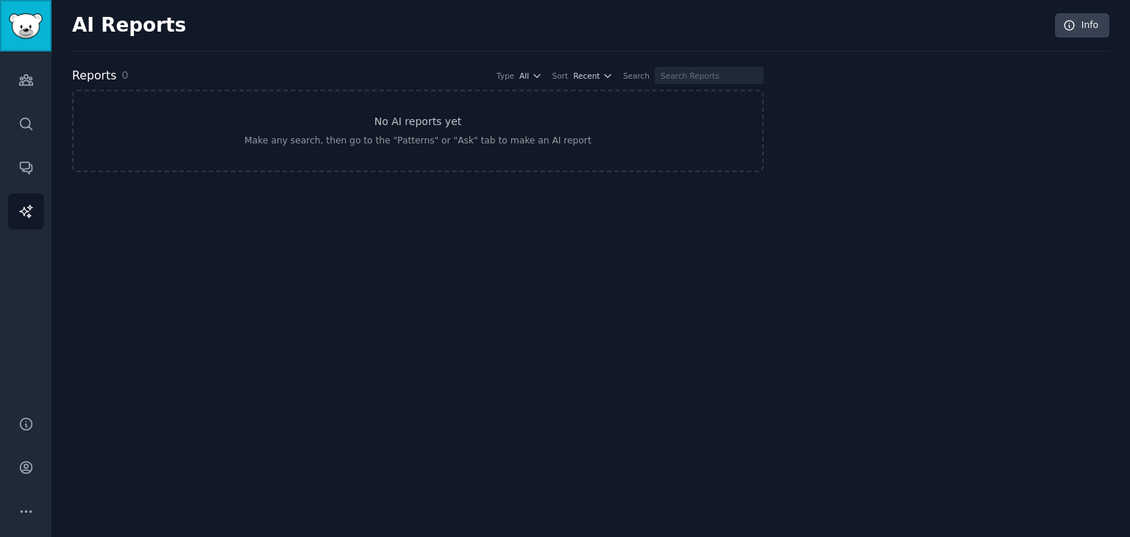
click at [27, 32] on img "Sidebar" at bounding box center [26, 26] width 34 height 26
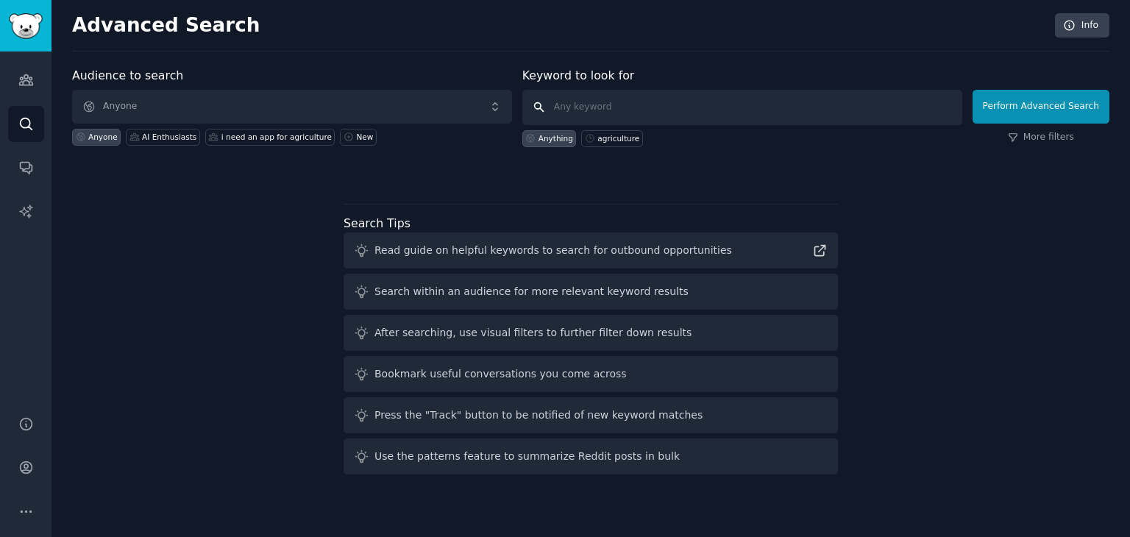
click at [784, 103] on input "text" at bounding box center [742, 107] width 440 height 35
type input "agriculture"
click button "Perform Advanced Search" at bounding box center [1040, 107] width 137 height 34
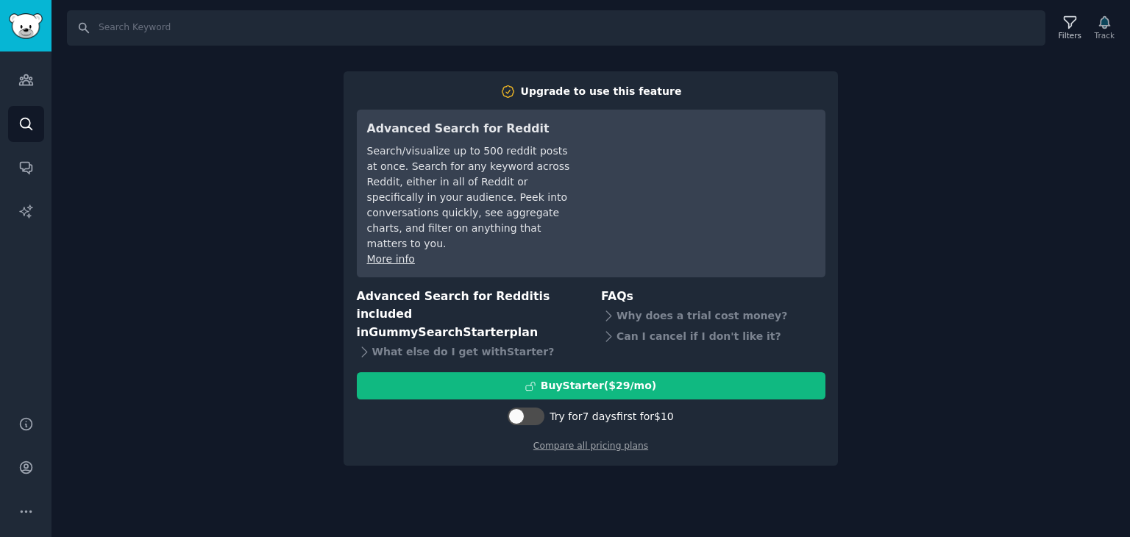
click at [971, 120] on div "Search Filters Track Upgrade to use this feature Advanced Search for Reddit Sea…" at bounding box center [590, 268] width 1078 height 537
click at [150, 162] on div "Search Filters Track Upgrade to use this feature Advanced Search for Reddit Sea…" at bounding box center [590, 268] width 1078 height 537
click at [865, 396] on div "Search Filters Track Upgrade to use this feature Advanced Search for Reddit Sea…" at bounding box center [590, 268] width 1078 height 537
click at [318, 107] on div "Search Filters Track Upgrade to use this feature Advanced Search for Reddit Sea…" at bounding box center [590, 268] width 1078 height 537
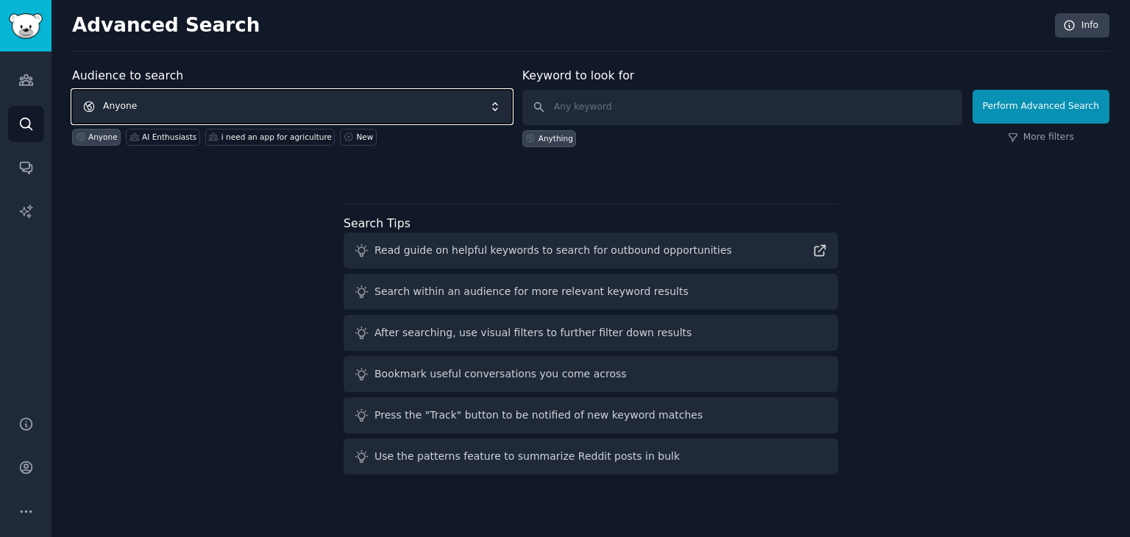
click at [398, 110] on span "Anyone" at bounding box center [292, 107] width 440 height 34
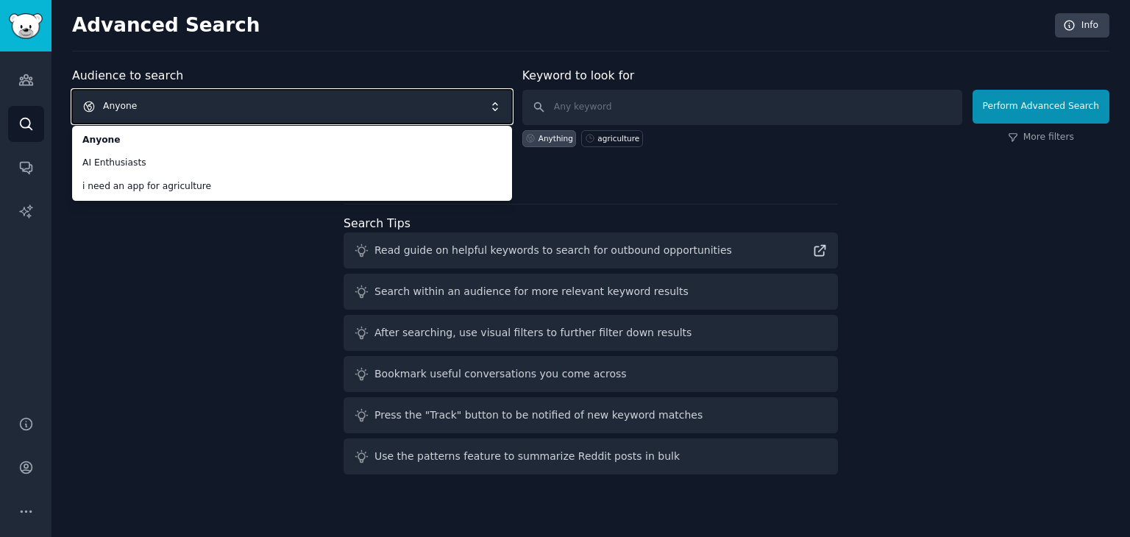
click at [400, 110] on span "Anyone" at bounding box center [292, 107] width 440 height 34
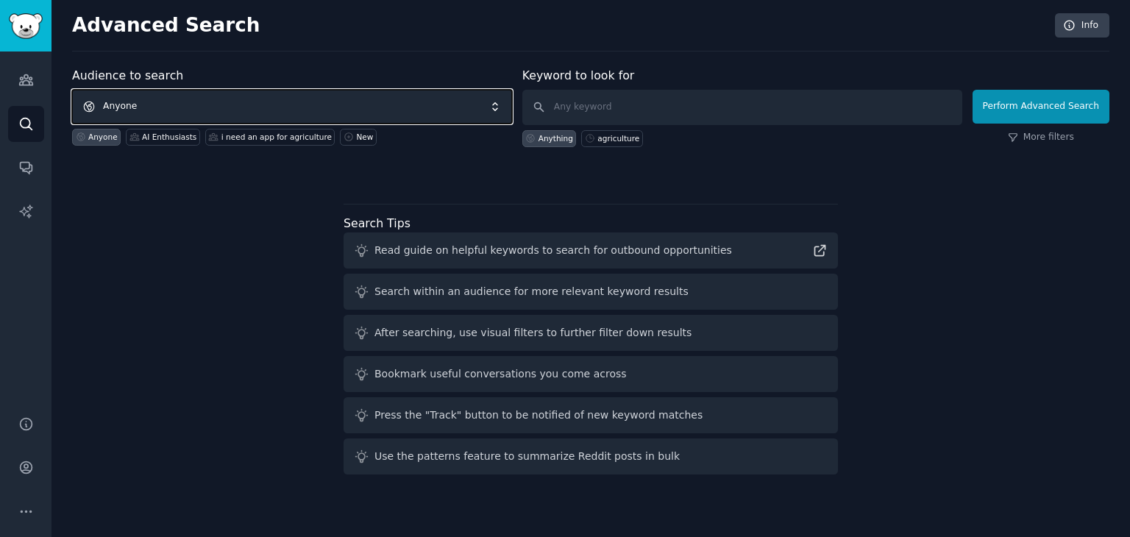
click at [400, 110] on span "Anyone" at bounding box center [292, 107] width 440 height 34
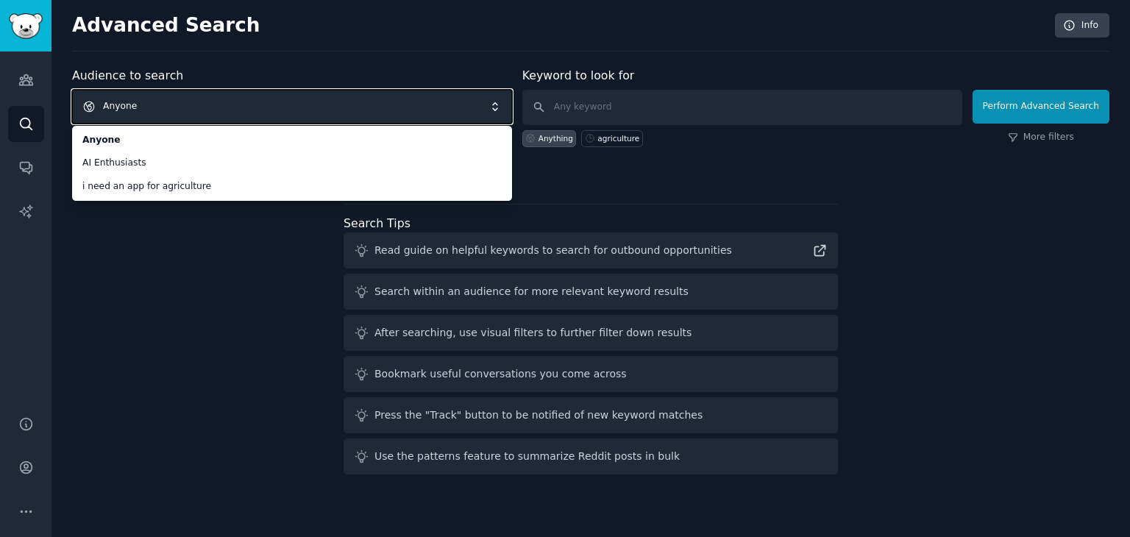
click at [497, 113] on span "Anyone" at bounding box center [292, 107] width 440 height 34
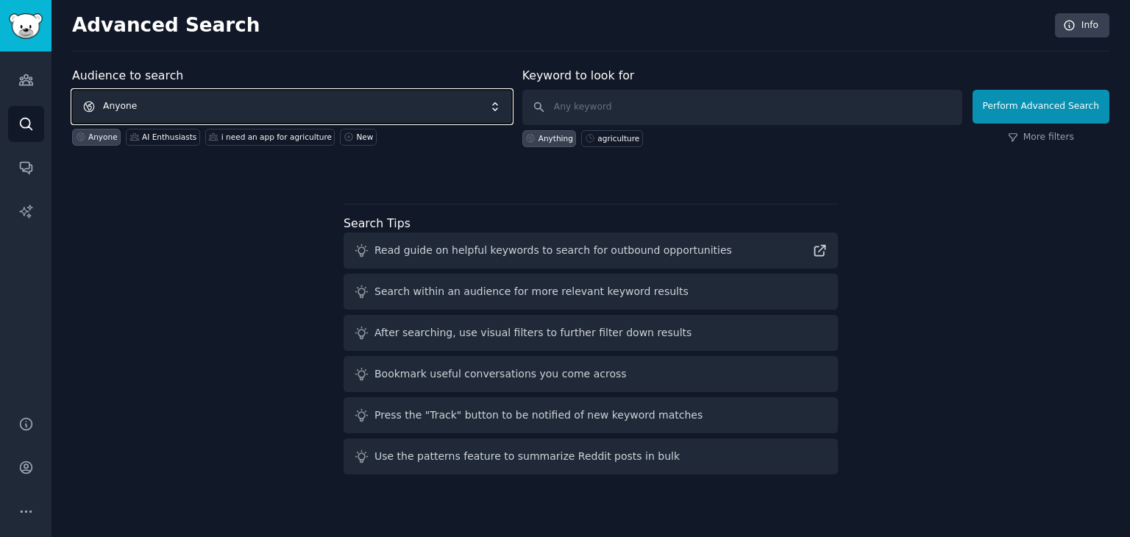
click at [497, 113] on span "Anyone" at bounding box center [292, 107] width 440 height 34
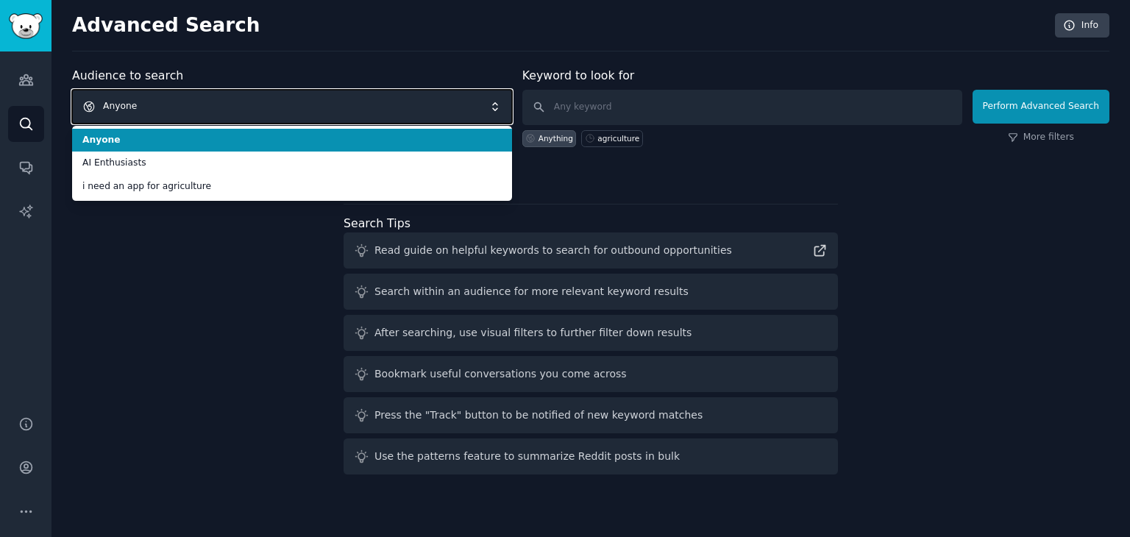
click at [398, 95] on span "Anyone" at bounding box center [292, 107] width 440 height 34
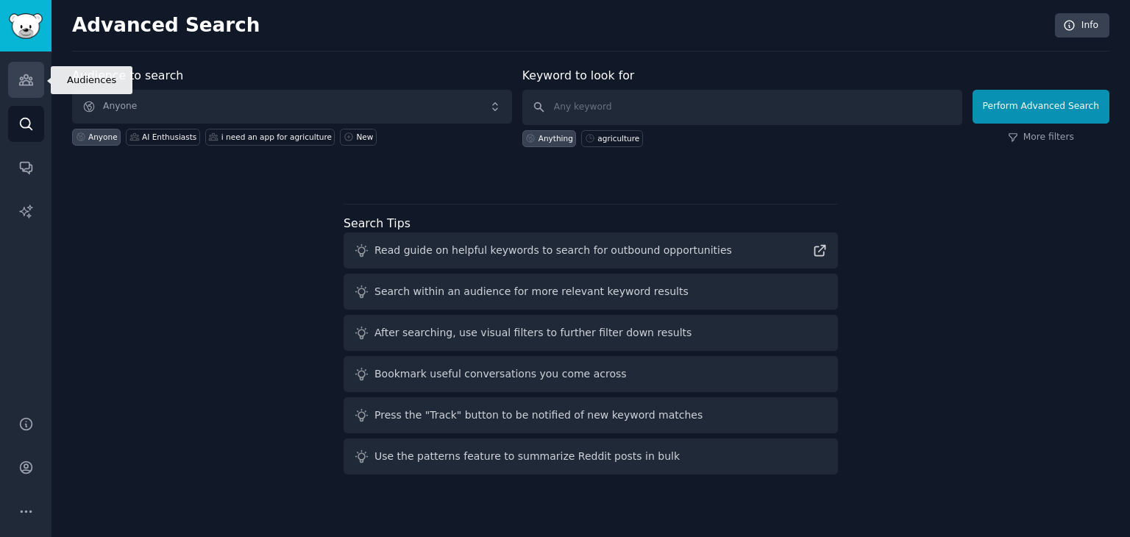
click at [27, 91] on link "Audiences" at bounding box center [26, 80] width 36 height 36
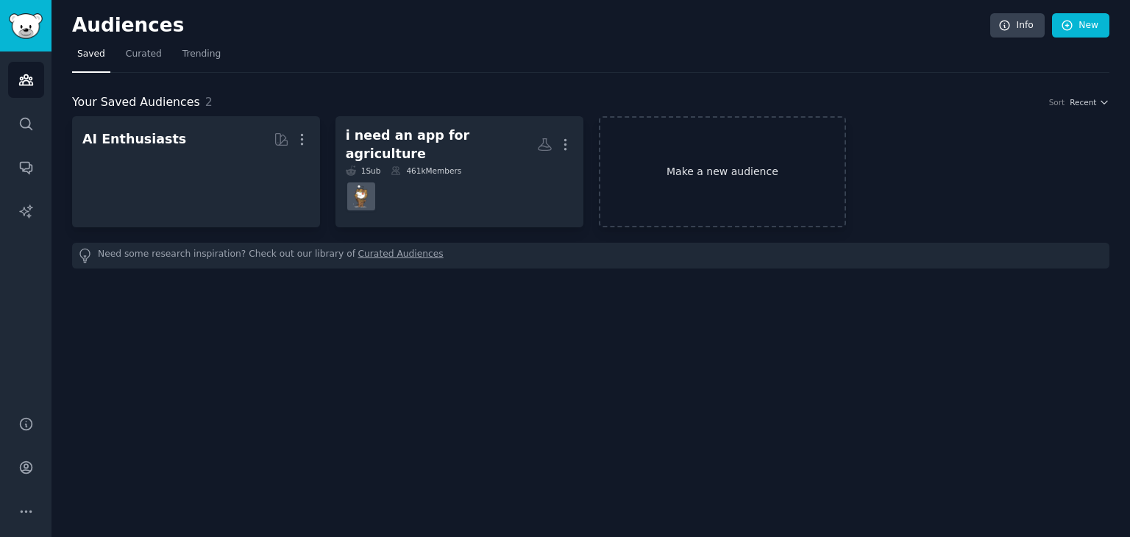
click at [687, 186] on link "Make a new audience" at bounding box center [723, 171] width 248 height 111
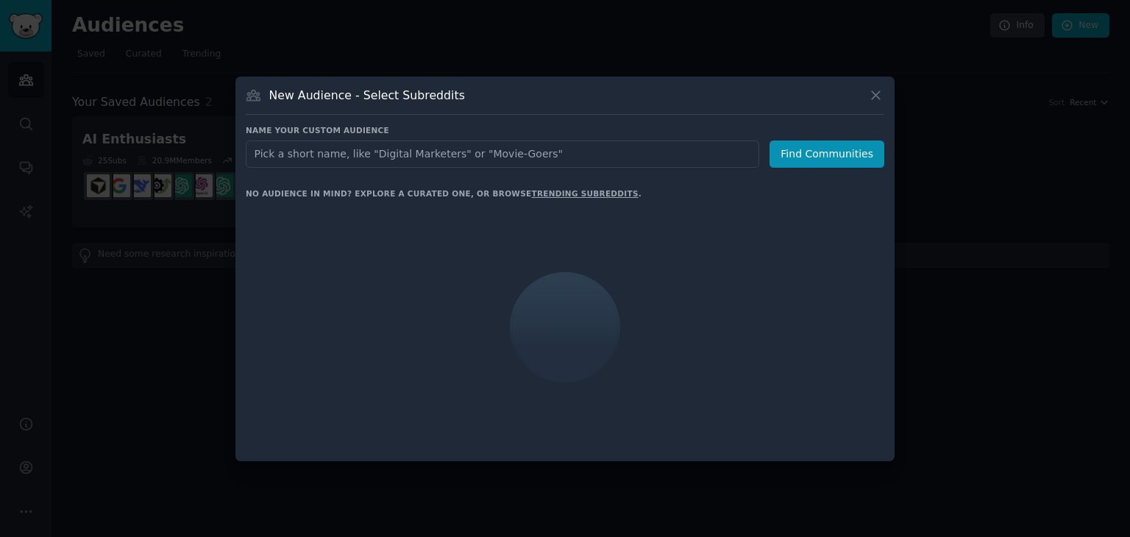
click at [568, 144] on input "text" at bounding box center [502, 153] width 513 height 27
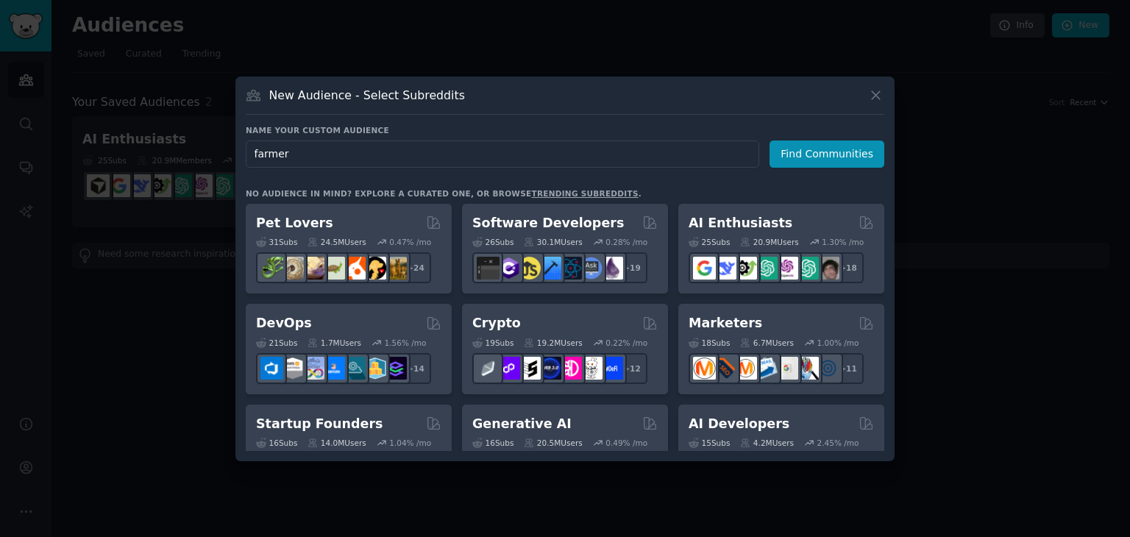
type input "farmers"
click button "Find Communities" at bounding box center [826, 153] width 115 height 27
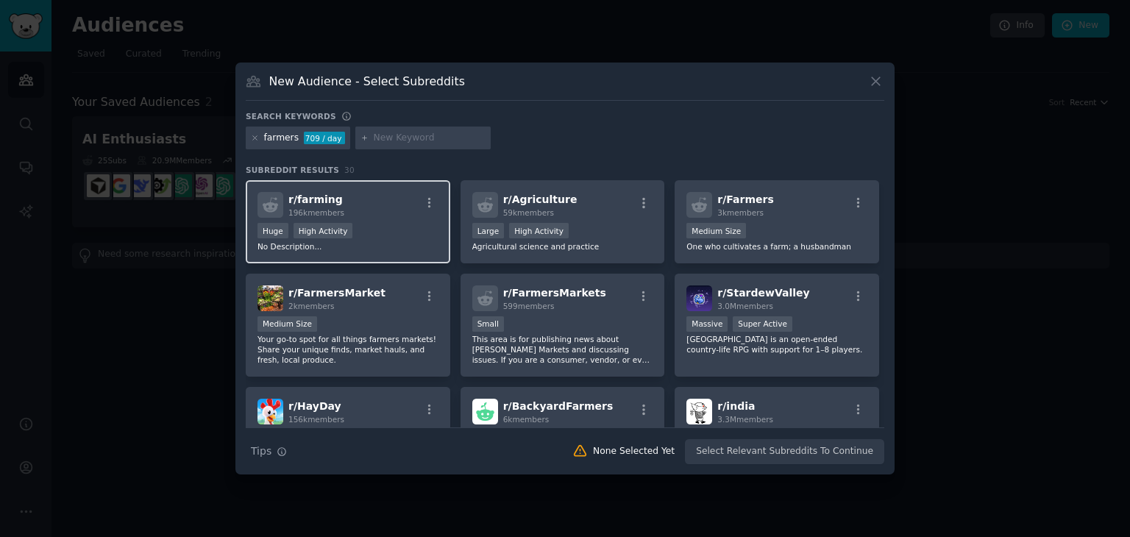
click at [300, 203] on span "r/ farming" at bounding box center [315, 199] width 54 height 12
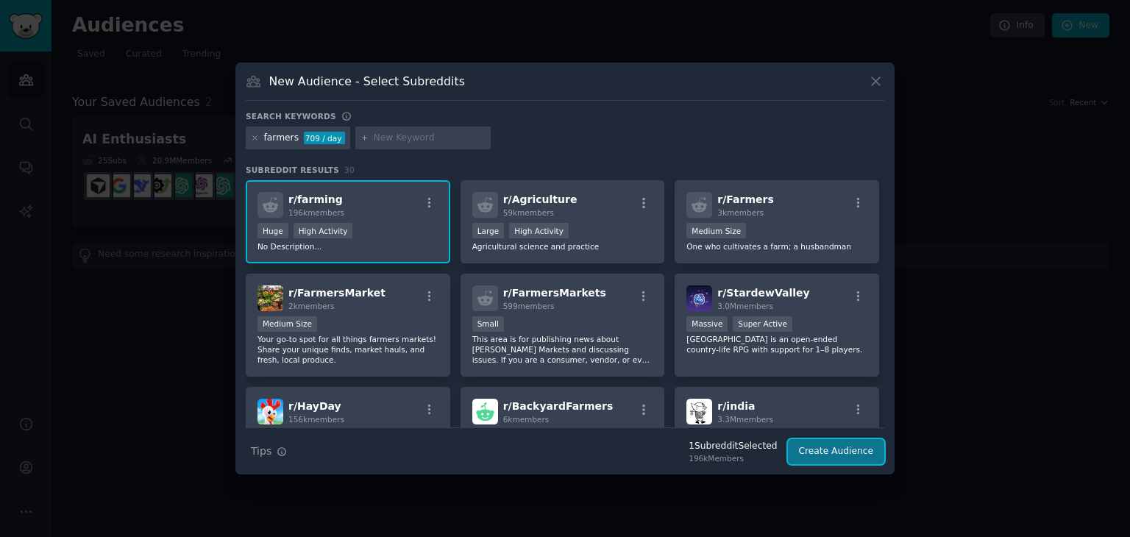
click at [820, 448] on button "Create Audience" at bounding box center [836, 451] width 97 height 25
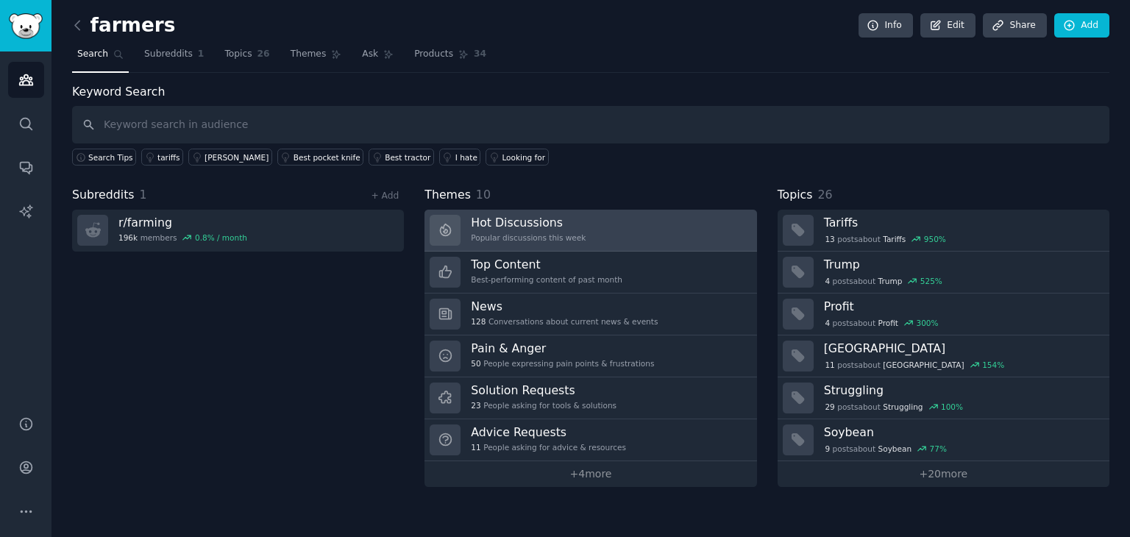
click at [636, 213] on link "Hot Discussions Popular discussions this week" at bounding box center [590, 231] width 332 height 42
